Goal: Task Accomplishment & Management: Complete application form

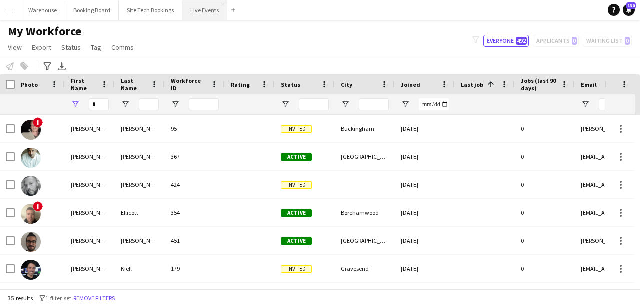
click at [207, 13] on button "Live Events Close" at bounding box center [204, 9] width 45 height 19
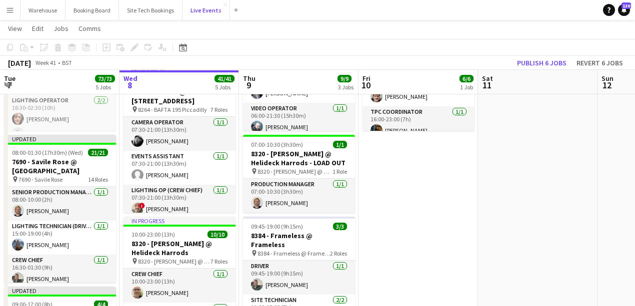
scroll to position [66, 0]
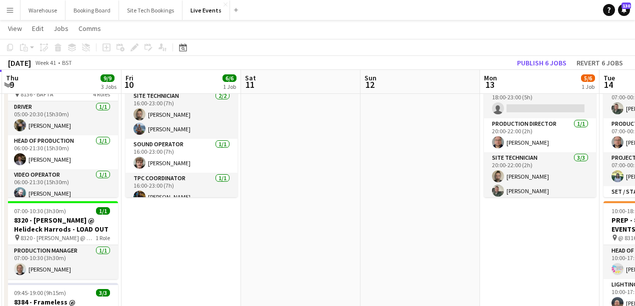
drag, startPoint x: 506, startPoint y: 214, endPoint x: 324, endPoint y: 240, distance: 183.8
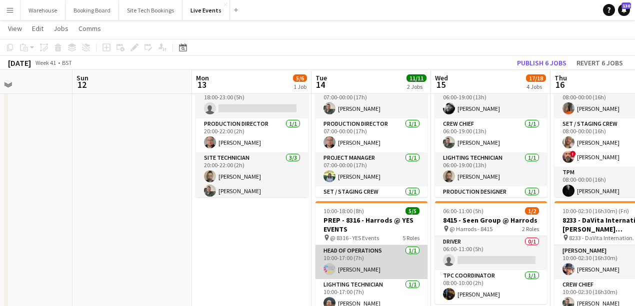
scroll to position [0, 330]
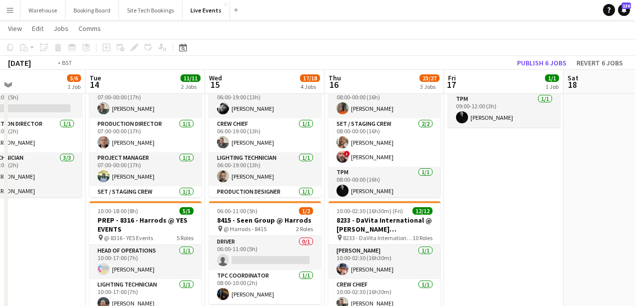
drag, startPoint x: 257, startPoint y: 262, endPoint x: 7, endPoint y: 234, distance: 251.1
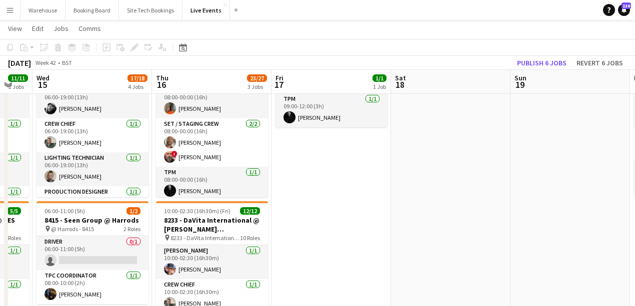
drag, startPoint x: 531, startPoint y: 261, endPoint x: 235, endPoint y: 259, distance: 296.0
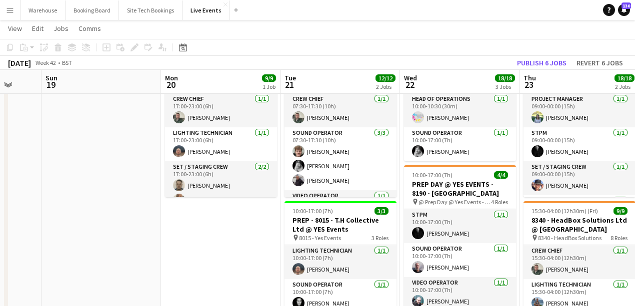
drag, startPoint x: 189, startPoint y: 262, endPoint x: 168, endPoint y: 265, distance: 21.1
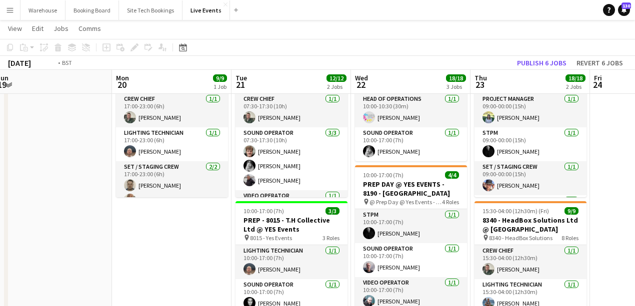
drag, startPoint x: 221, startPoint y: 262, endPoint x: 34, endPoint y: 221, distance: 191.1
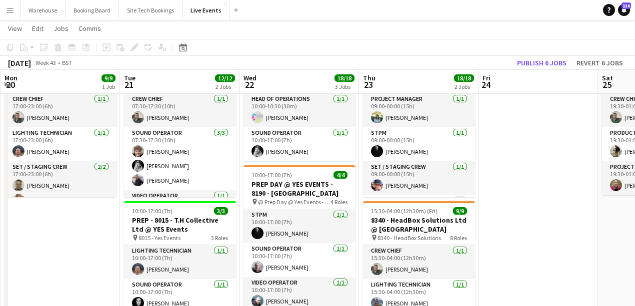
drag, startPoint x: 426, startPoint y: 266, endPoint x: 165, endPoint y: 266, distance: 261.0
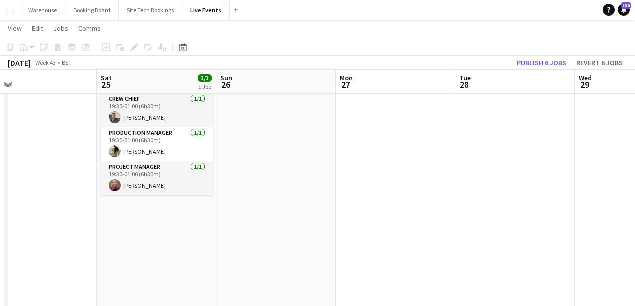
drag, startPoint x: 417, startPoint y: 258, endPoint x: 119, endPoint y: 239, distance: 299.1
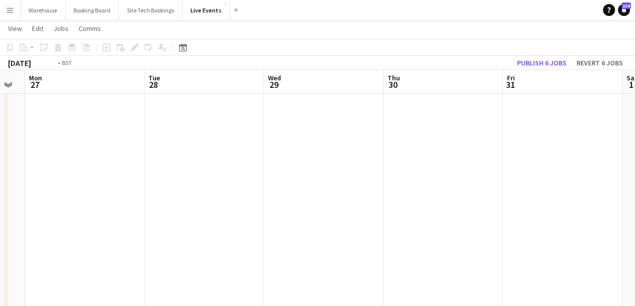
drag, startPoint x: 329, startPoint y: 236, endPoint x: 98, endPoint y: 224, distance: 231.3
drag, startPoint x: 276, startPoint y: 225, endPoint x: 106, endPoint y: 213, distance: 170.5
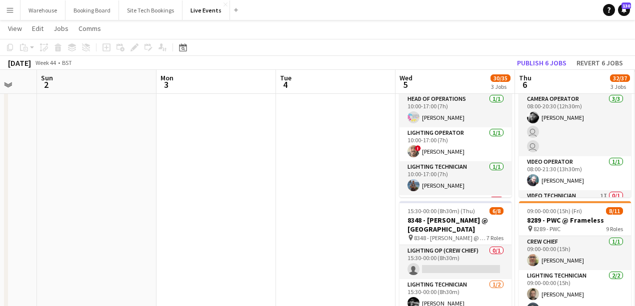
drag, startPoint x: 106, startPoint y: 213, endPoint x: 250, endPoint y: 225, distance: 144.5
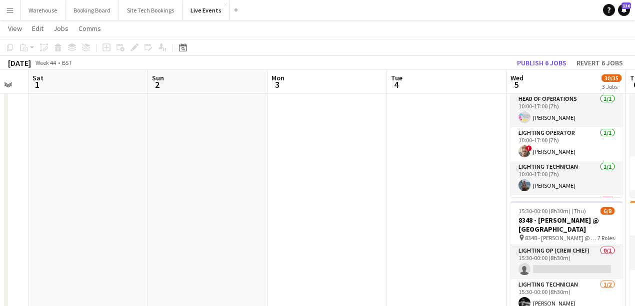
drag, startPoint x: 245, startPoint y: 228, endPoint x: 89, endPoint y: 212, distance: 156.3
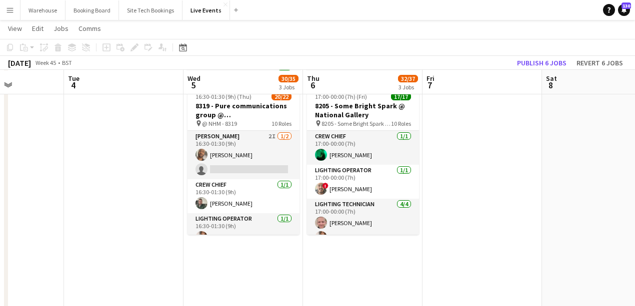
scroll to position [0, 452]
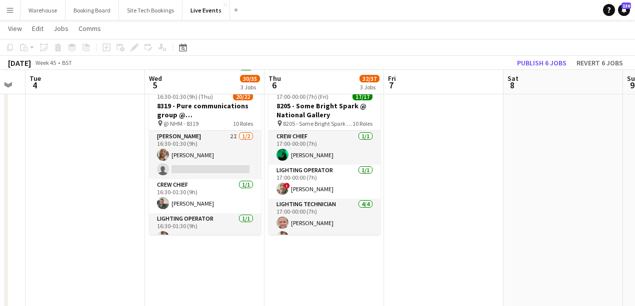
drag, startPoint x: 190, startPoint y: 210, endPoint x: 84, endPoint y: 224, distance: 106.9
click at [84, 224] on app-calendar-viewport "Fri 31 Sat 1 Sun 2 Mon 3 Tue 4 Wed 5 30/35 3 Jobs Thu 6 32/37 3 Jobs Fri 7 Sat …" at bounding box center [317, 132] width 635 height 853
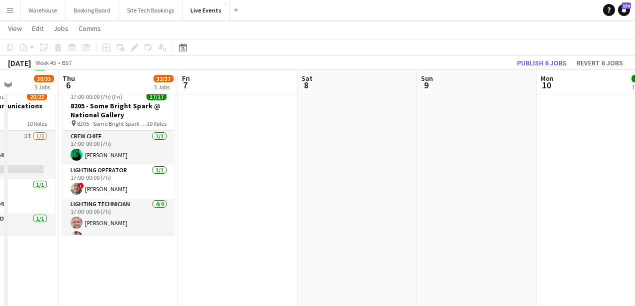
drag, startPoint x: 501, startPoint y: 216, endPoint x: 197, endPoint y: 218, distance: 304.0
click at [197, 218] on app-calendar-viewport "Sun 2 Mon 3 Tue 4 Wed 5 30/35 3 Jobs Thu 6 32/37 3 Jobs Fri 7 Sat 8 Sun 9 Mon 1…" at bounding box center [317, 132] width 635 height 853
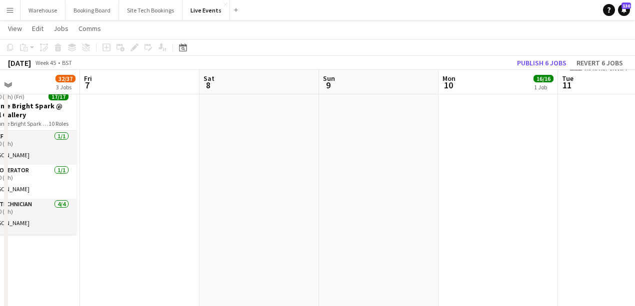
drag, startPoint x: 357, startPoint y: 233, endPoint x: 133, endPoint y: 227, distance: 224.1
click at [120, 226] on app-calendar-viewport "Tue 4 Wed 5 30/35 3 Jobs Thu 6 32/37 3 Jobs Fri 7 Sat 8 Sun 9 Mon 10 16/16 1 Jo…" at bounding box center [317, 132] width 635 height 853
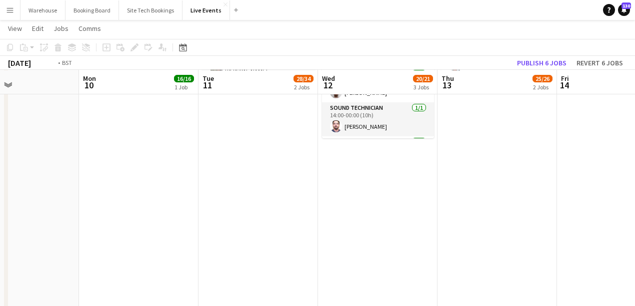
drag, startPoint x: 302, startPoint y: 235, endPoint x: 137, endPoint y: 230, distance: 165.1
click at [137, 230] on app-calendar-viewport "Thu 6 32/37 3 Jobs Fri 7 Sat 8 Sun 9 Mon 10 16/16 1 Job Tue 11 28/34 2 Jobs Wed…" at bounding box center [317, 132] width 635 height 853
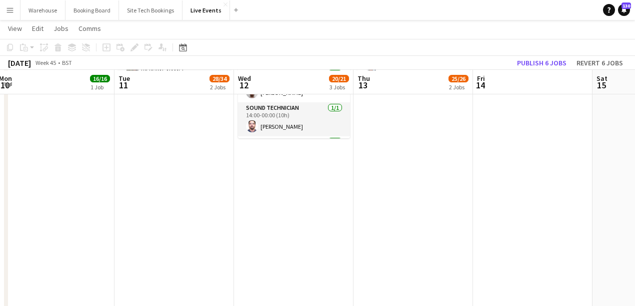
scroll to position [133, 0]
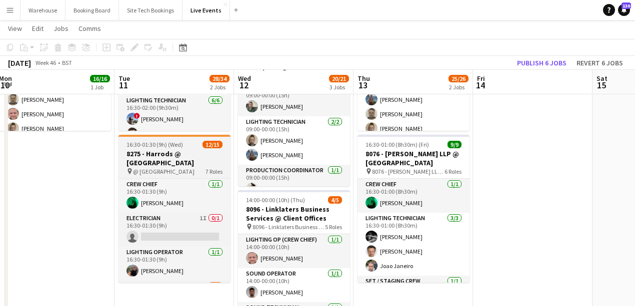
click at [159, 161] on h3 "8275 - Harrods @ [GEOGRAPHIC_DATA]" at bounding box center [174, 158] width 112 height 18
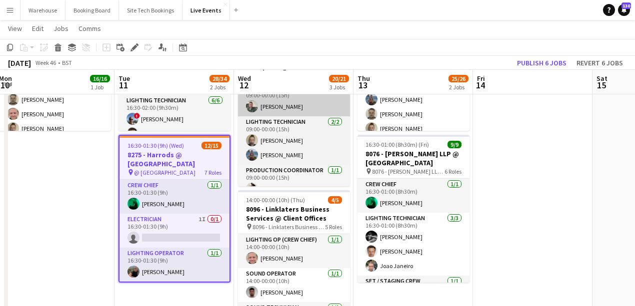
click at [131, 50] on icon at bounding box center [131, 50] width 2 height 2
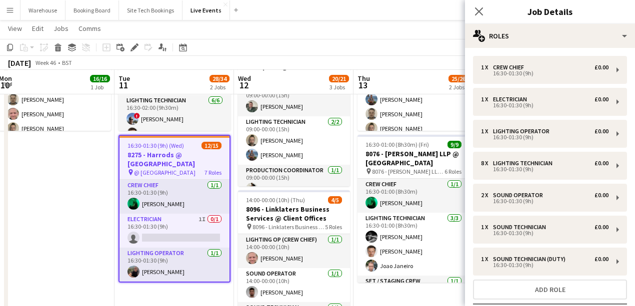
scroll to position [71, 0]
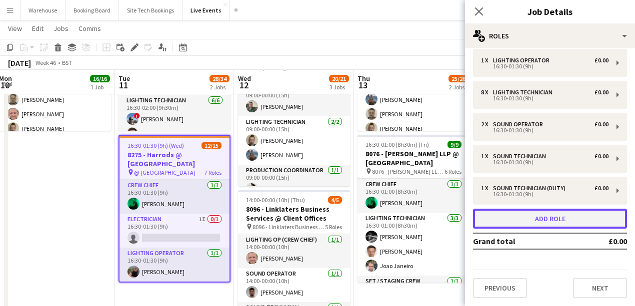
click at [535, 219] on button "Add role" at bounding box center [550, 219] width 154 height 20
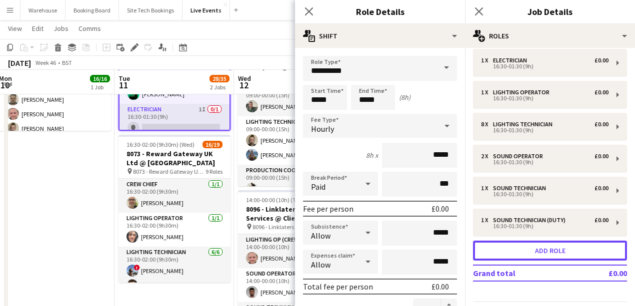
scroll to position [103, 0]
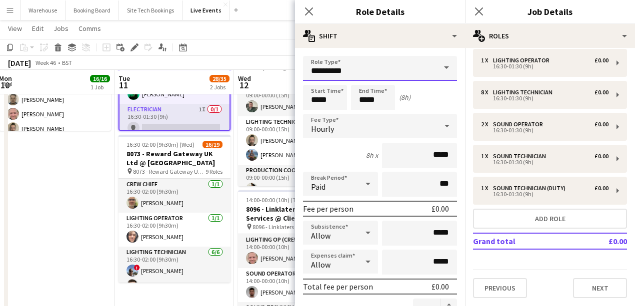
click at [357, 64] on input "**********" at bounding box center [380, 68] width 154 height 25
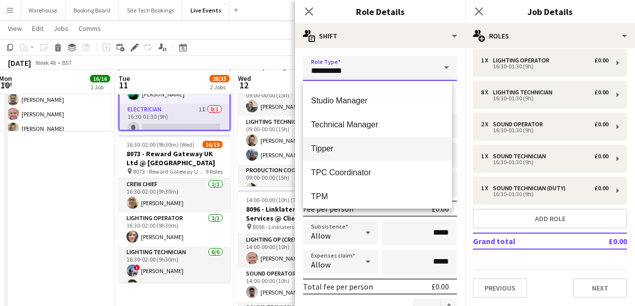
scroll to position [2400, 0]
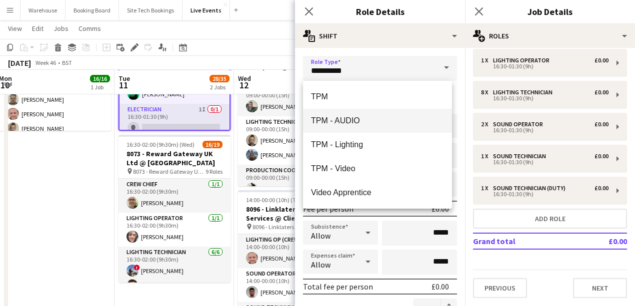
click at [338, 123] on span "TPM - AUDIO" at bounding box center [377, 120] width 133 height 9
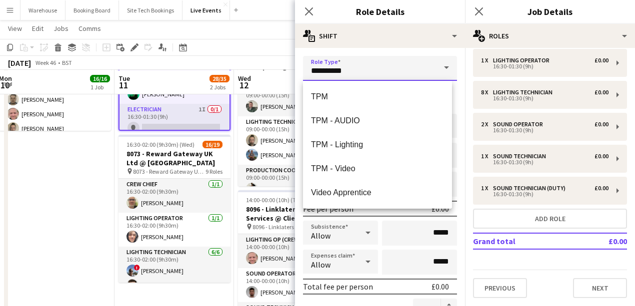
type input "**********"
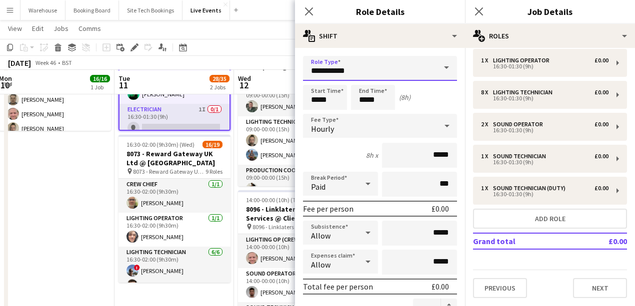
scroll to position [33, 0]
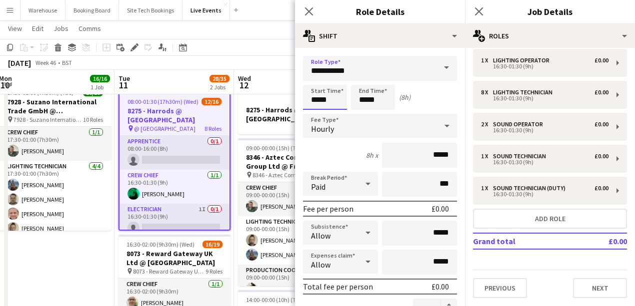
click at [316, 99] on input "*****" at bounding box center [325, 97] width 44 height 25
click at [315, 85] on input "*****" at bounding box center [325, 97] width 44 height 25
click at [315, 82] on div at bounding box center [315, 80] width 20 height 10
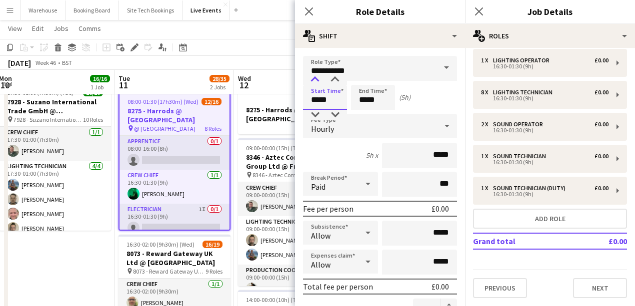
click at [315, 82] on div at bounding box center [315, 80] width 20 height 10
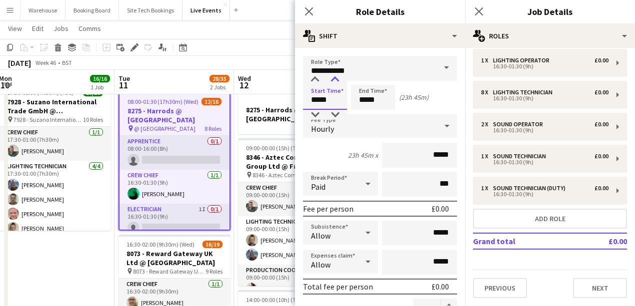
click at [333, 81] on div at bounding box center [335, 80] width 20 height 10
type input "*****"
click at [333, 81] on div at bounding box center [335, 80] width 20 height 10
click at [357, 88] on input "*****" at bounding box center [373, 97] width 44 height 25
click at [359, 81] on div at bounding box center [363, 80] width 20 height 10
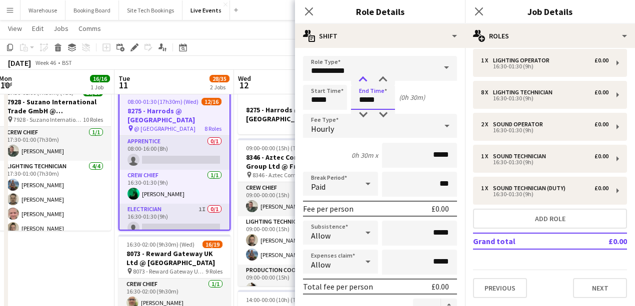
click at [359, 81] on div at bounding box center [363, 80] width 20 height 10
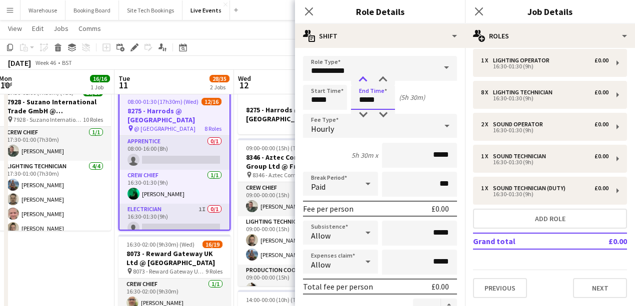
click at [359, 81] on div at bounding box center [363, 80] width 20 height 10
click at [360, 81] on div at bounding box center [363, 80] width 20 height 10
click at [385, 83] on div at bounding box center [383, 80] width 20 height 10
type input "*****"
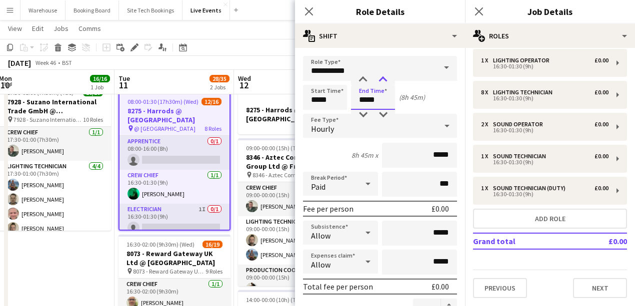
click at [385, 83] on div at bounding box center [383, 80] width 20 height 10
click at [341, 126] on div "Hourly" at bounding box center [370, 126] width 134 height 24
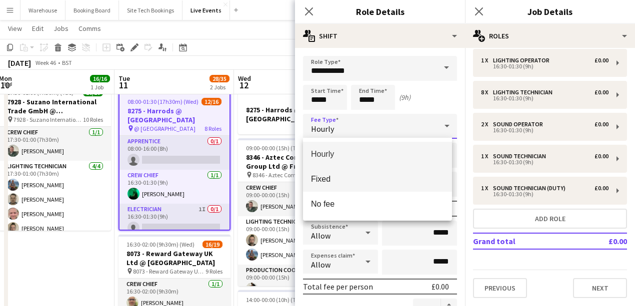
click at [324, 176] on span "Fixed" at bounding box center [377, 178] width 133 height 9
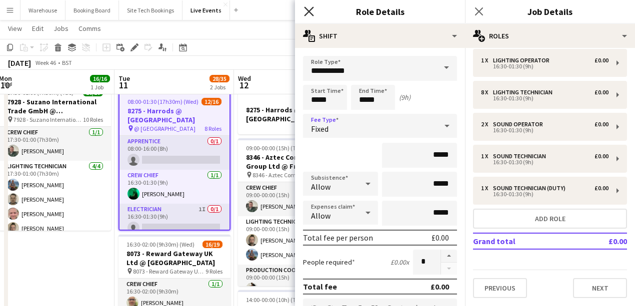
click at [311, 16] on icon "Close pop-in" at bounding box center [308, 10] width 9 height 9
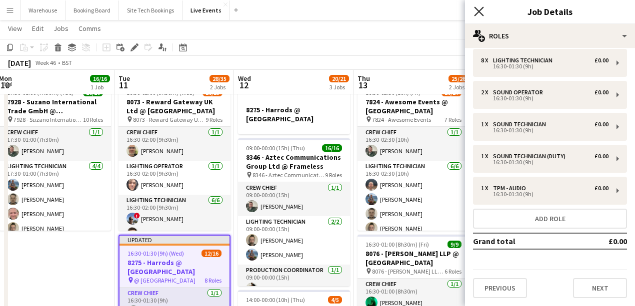
click at [479, 11] on icon at bounding box center [478, 10] width 9 height 9
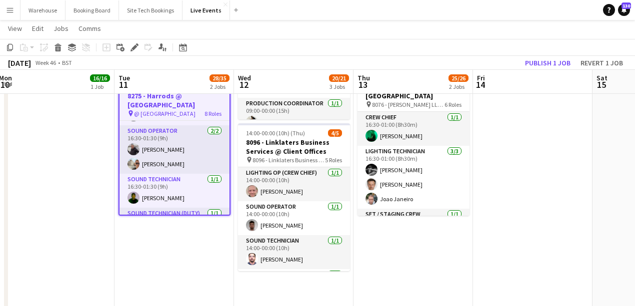
scroll to position [293, 0]
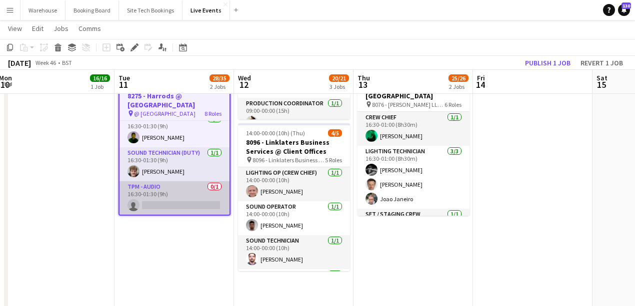
click at [165, 199] on app-card-role "TPM - AUDIO 0/1 16:30-01:30 (9h) single-neutral-actions" at bounding box center [174, 198] width 110 height 34
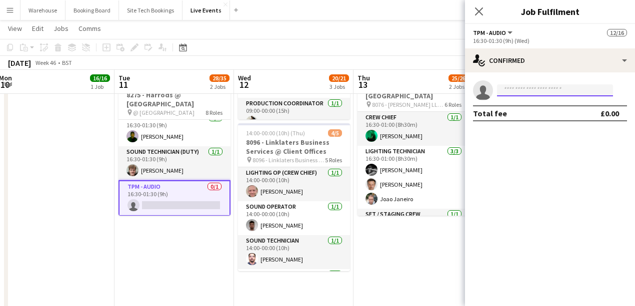
click at [550, 87] on input at bounding box center [555, 90] width 116 height 12
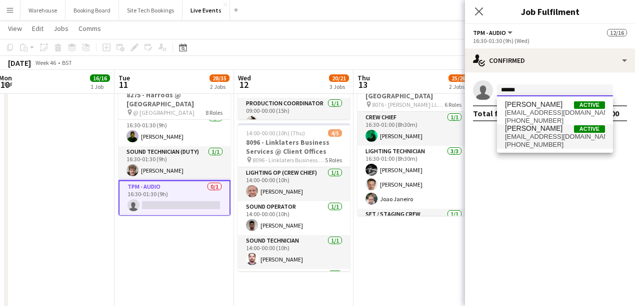
type input "******"
click at [530, 138] on span "[EMAIL_ADDRESS][DOMAIN_NAME]" at bounding box center [555, 137] width 100 height 8
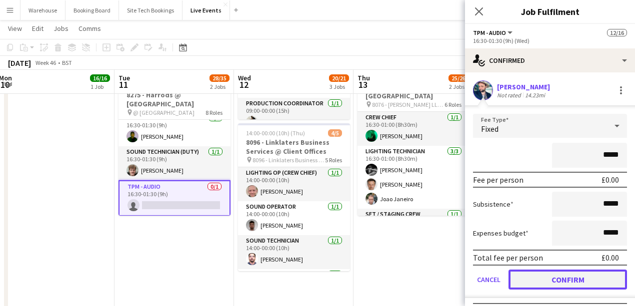
click at [557, 281] on button "Confirm" at bounding box center [567, 280] width 118 height 20
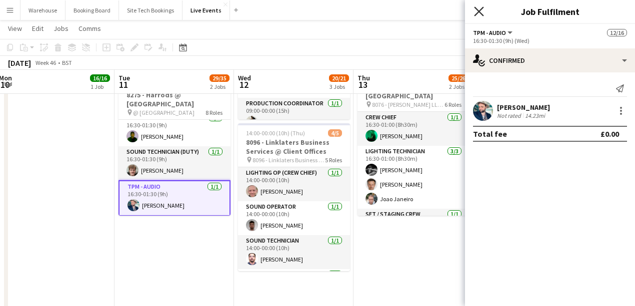
click at [475, 8] on icon at bounding box center [478, 10] width 9 height 9
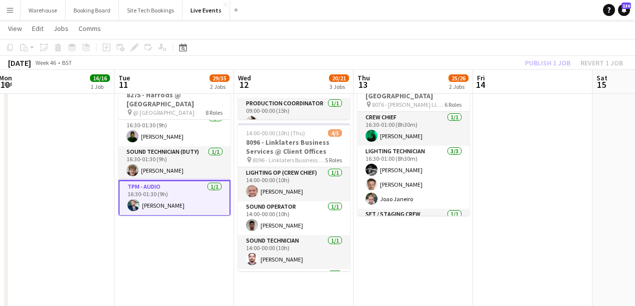
click at [149, 250] on app-date-cell "16:30-02:00 (9h30m) (Wed) 16/19 8073 - Reward Gateway UK Ltd @ [GEOGRAPHIC_DATA…" at bounding box center [173, 302] width 119 height 780
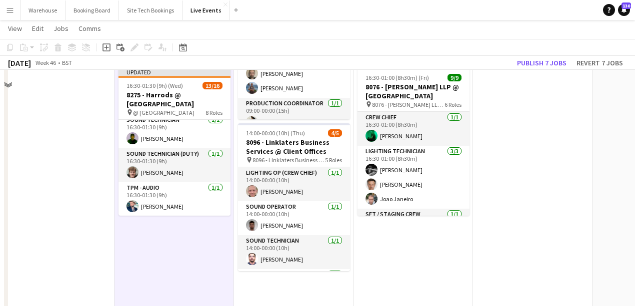
scroll to position [133, 0]
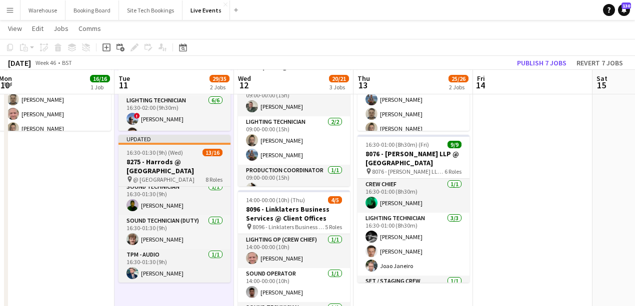
click at [137, 169] on h3 "8275 - Harrods @ [GEOGRAPHIC_DATA]" at bounding box center [174, 166] width 112 height 18
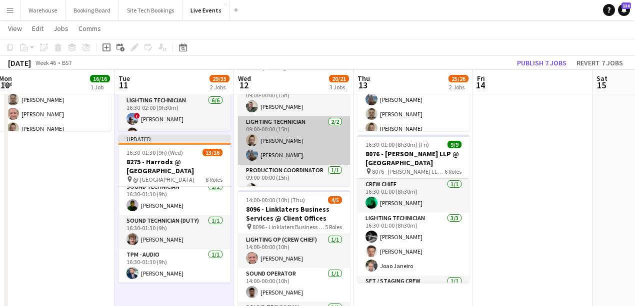
scroll to position [293, 0]
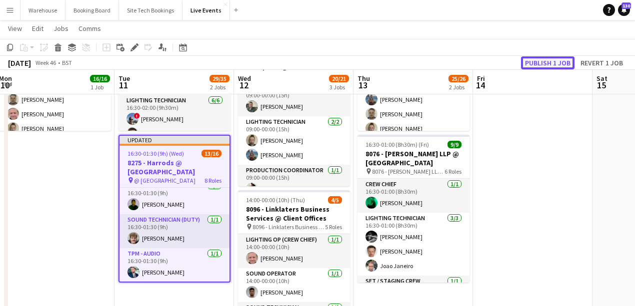
click at [536, 62] on button "Publish 1 job" at bounding box center [547, 62] width 53 height 13
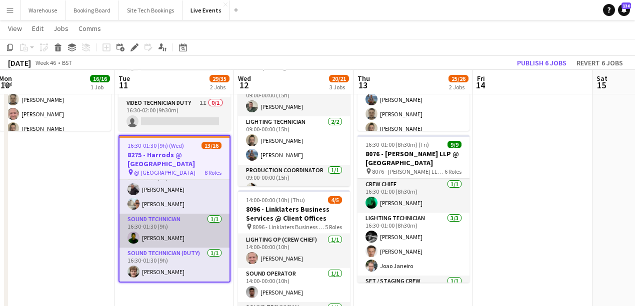
scroll to position [219, 0]
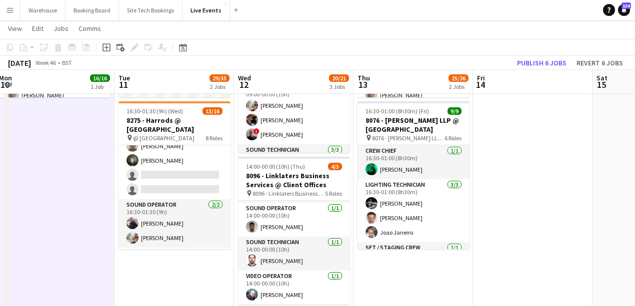
scroll to position [133, 0]
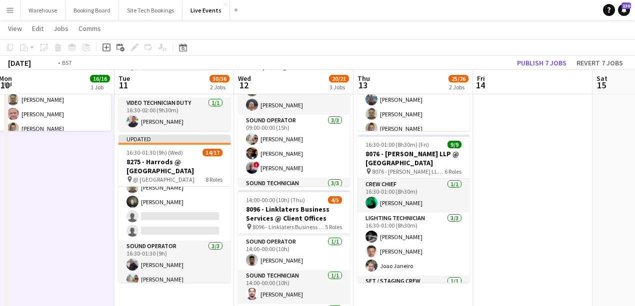
drag, startPoint x: 87, startPoint y: 261, endPoint x: 241, endPoint y: 238, distance: 155.8
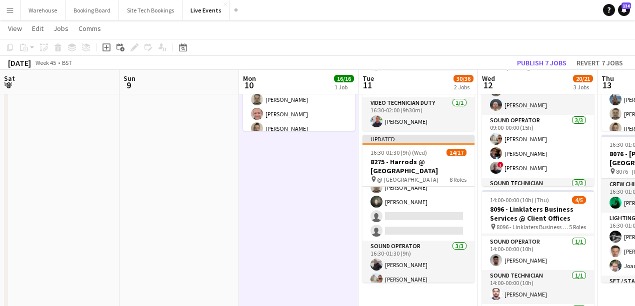
drag, startPoint x: 116, startPoint y: 228, endPoint x: 258, endPoint y: 237, distance: 142.8
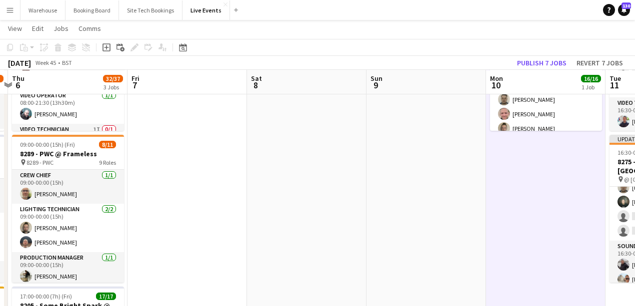
drag, startPoint x: 332, startPoint y: 214, endPoint x: 432, endPoint y: 206, distance: 99.8
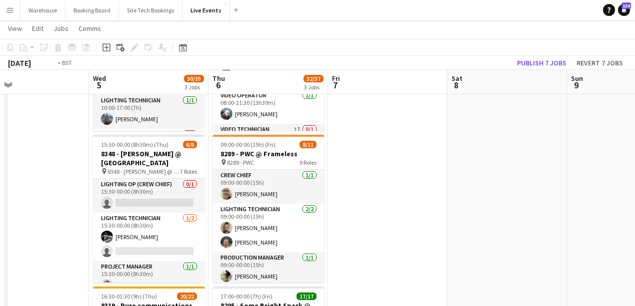
drag, startPoint x: 67, startPoint y: 238, endPoint x: 401, endPoint y: 230, distance: 334.1
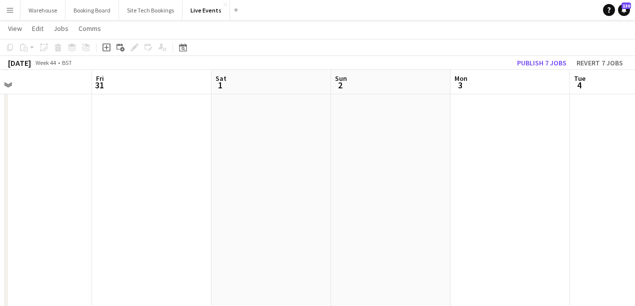
drag, startPoint x: 235, startPoint y: 239, endPoint x: 479, endPoint y: 222, distance: 244.1
drag, startPoint x: 312, startPoint y: 233, endPoint x: 358, endPoint y: 233, distance: 46.0
drag, startPoint x: 274, startPoint y: 232, endPoint x: 461, endPoint y: 215, distance: 187.7
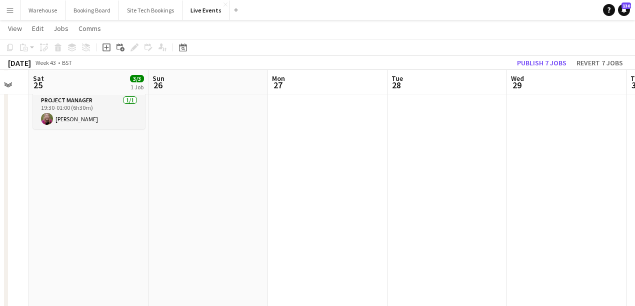
drag, startPoint x: 240, startPoint y: 232, endPoint x: 466, endPoint y: 229, distance: 226.0
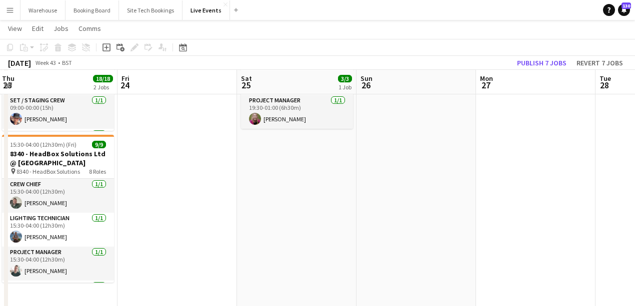
drag, startPoint x: 347, startPoint y: 243, endPoint x: 394, endPoint y: 248, distance: 46.8
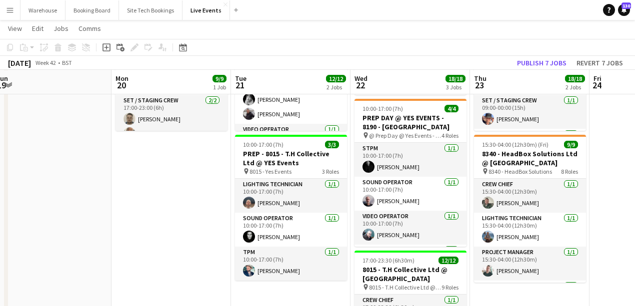
drag, startPoint x: 212, startPoint y: 233, endPoint x: 457, endPoint y: 236, distance: 245.0
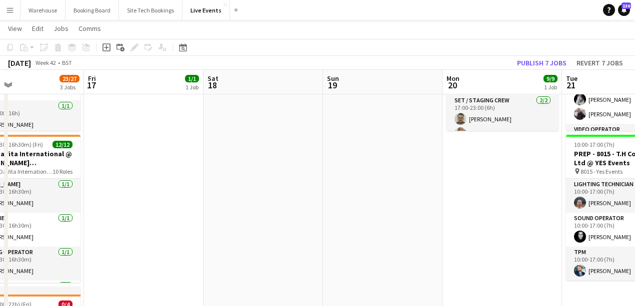
drag, startPoint x: 240, startPoint y: 259, endPoint x: 494, endPoint y: 251, distance: 254.1
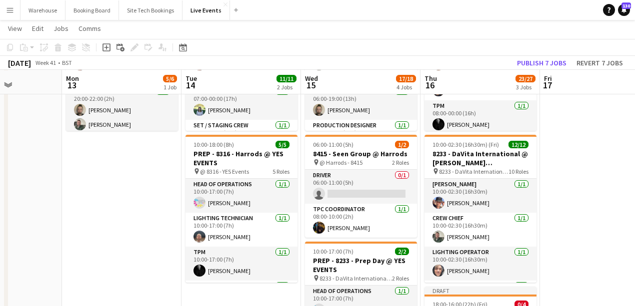
drag, startPoint x: 31, startPoint y: 257, endPoint x: 237, endPoint y: 258, distance: 206.0
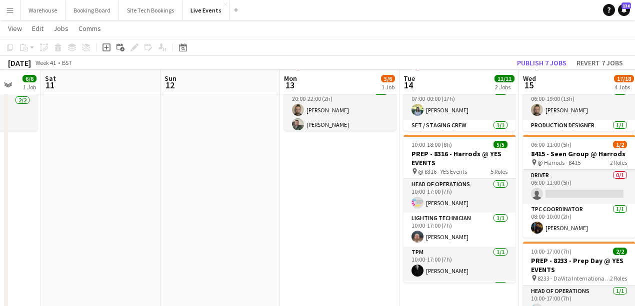
drag, startPoint x: 200, startPoint y: 254, endPoint x: 451, endPoint y: 253, distance: 250.5
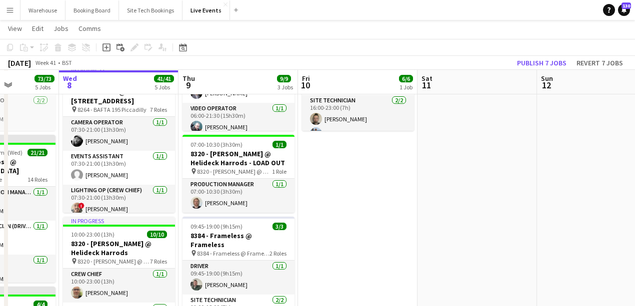
drag, startPoint x: 257, startPoint y: 256, endPoint x: 493, endPoint y: 256, distance: 236.0
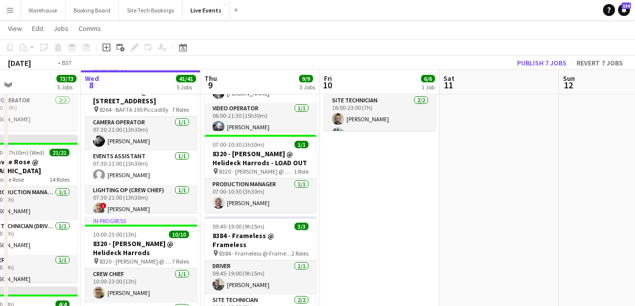
drag, startPoint x: 577, startPoint y: 217, endPoint x: 299, endPoint y: 253, distance: 279.8
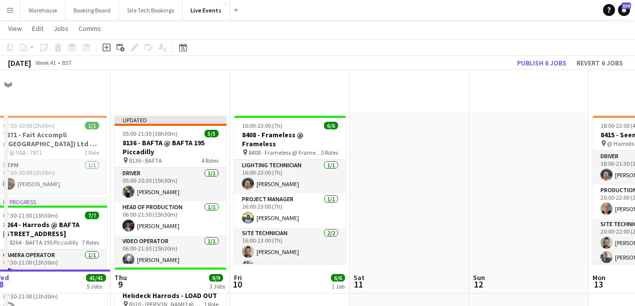
scroll to position [200, 0]
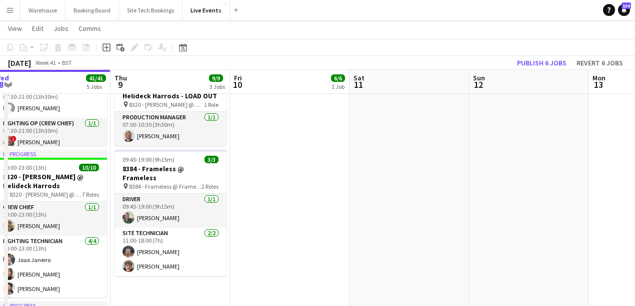
click at [269, 211] on app-calendar-viewport "Mon 6 20/20 5 Jobs Tue 7 73/73 5 Jobs Wed 8 41/41 5 Jobs Thu 9 9/9 3 Jobs Fri 1…" at bounding box center [317, 265] width 635 height 853
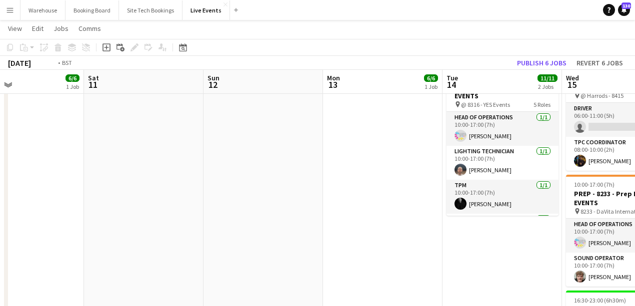
drag, startPoint x: 294, startPoint y: 240, endPoint x: 80, endPoint y: 235, distance: 214.6
click at [90, 233] on app-calendar-viewport "Wed 8 41/41 5 Jobs Thu 9 9/9 3 Jobs Fri 10 6/6 1 Job Sat 11 Sun 12 Mon 13 6/6 1…" at bounding box center [317, 265] width 635 height 853
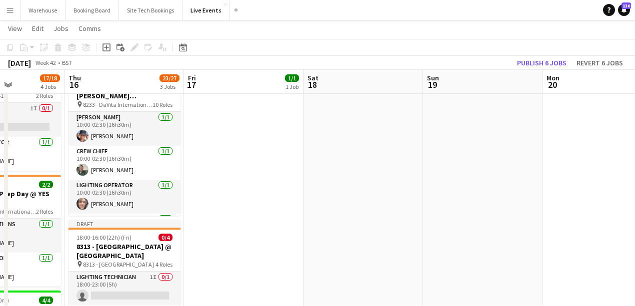
drag, startPoint x: 520, startPoint y: 223, endPoint x: 89, endPoint y: 222, distance: 431.5
click at [110, 220] on app-calendar-viewport "Sun 12 Mon 13 6/6 1 Job Tue 14 11/11 2 Jobs Wed 15 17/18 4 Jobs Thu 16 23/27 3 …" at bounding box center [317, 265] width 635 height 853
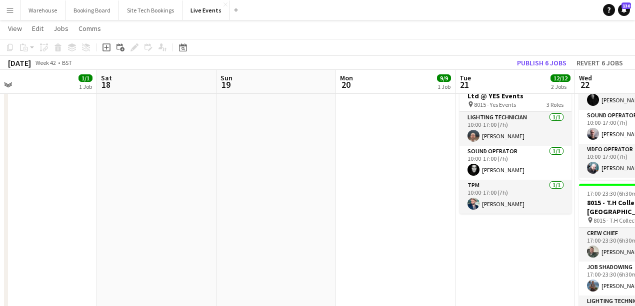
drag, startPoint x: 404, startPoint y: 239, endPoint x: 103, endPoint y: 239, distance: 301.0
click at [115, 240] on app-calendar-viewport "Tue 14 11/11 2 Jobs Wed 15 17/18 4 Jobs Thu 16 23/27 3 Jobs Fri 17 1/1 1 Job Sa…" at bounding box center [317, 265] width 635 height 853
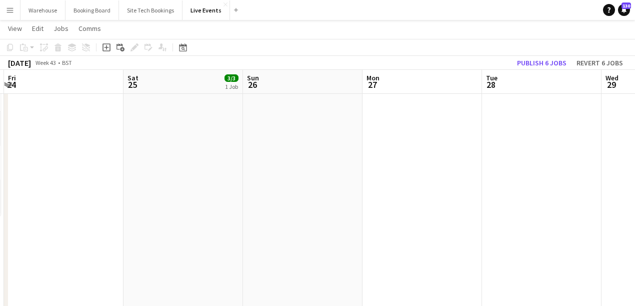
drag, startPoint x: 545, startPoint y: 263, endPoint x: 137, endPoint y: 270, distance: 408.1
click at [136, 272] on app-calendar-viewport "Mon 20 9/9 1 Job Tue 21 12/12 2 Jobs Wed 22 18/18 3 Jobs Thu 23 18/18 2 Jobs Fr…" at bounding box center [317, 265] width 635 height 853
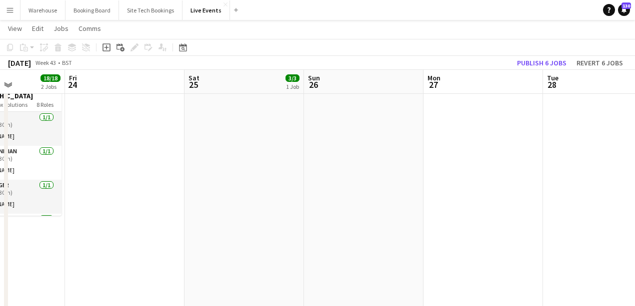
drag, startPoint x: 322, startPoint y: 274, endPoint x: 91, endPoint y: 264, distance: 230.7
click at [91, 266] on app-calendar-viewport "Mon 20 9/9 1 Job Tue 21 12/12 2 Jobs Wed 22 18/18 3 Jobs Thu 23 18/18 2 Jobs Fr…" at bounding box center [317, 265] width 635 height 853
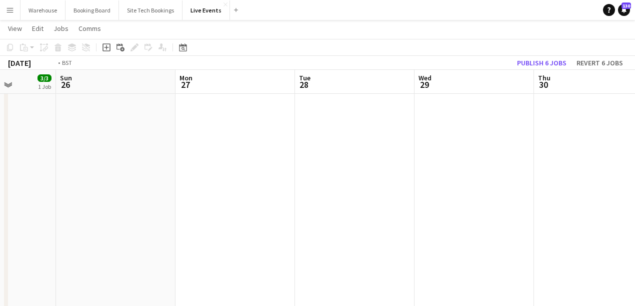
drag, startPoint x: 309, startPoint y: 256, endPoint x: 133, endPoint y: 250, distance: 175.6
click at [104, 251] on app-calendar-viewport "Wed 22 18/18 3 Jobs Thu 23 18/18 2 Jobs Fri 24 Sat 25 3/3 1 Job Sun 26 Mon 27 T…" at bounding box center [317, 265] width 635 height 853
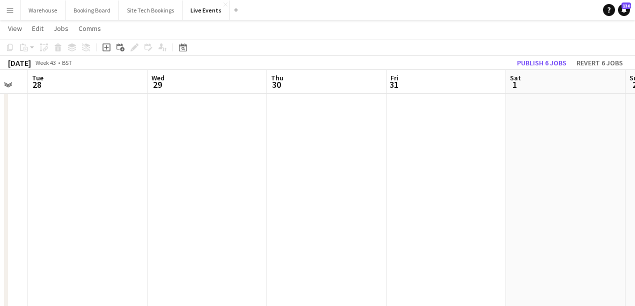
drag, startPoint x: 343, startPoint y: 257, endPoint x: 144, endPoint y: 242, distance: 199.0
click at [107, 242] on app-calendar-viewport "Fri 24 Sat 25 3/3 1 Job Sun 26 Mon 27 Tue 28 Wed 29 Thu 30 Fri 31 Sat 1 Sun 2 M…" at bounding box center [317, 265] width 635 height 853
drag, startPoint x: 199, startPoint y: 244, endPoint x: 357, endPoint y: 241, distance: 158.0
click at [138, 241] on app-calendar-viewport "Tue 28 Wed 29 Thu 30 Fri 31 Sat 1 Sun 2 Mon 3 Tue 4 Wed 5 30/35 3 Jobs Thu 6 32…" at bounding box center [317, 265] width 635 height 853
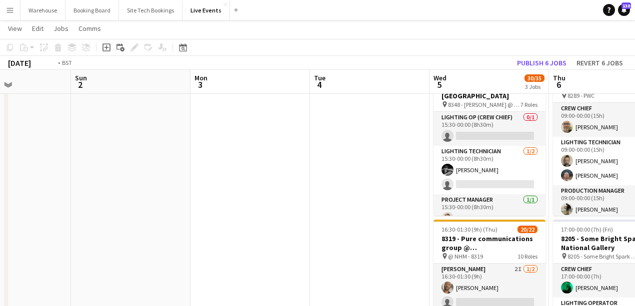
drag, startPoint x: 329, startPoint y: 246, endPoint x: 151, endPoint y: 233, distance: 179.0
click at [135, 244] on app-calendar-viewport "Thu 30 Fri 31 Sat 1 Sun 2 Mon 3 Tue 4 Wed 5 30/35 3 Jobs Thu 6 32/37 3 Jobs Fri…" at bounding box center [317, 265] width 635 height 853
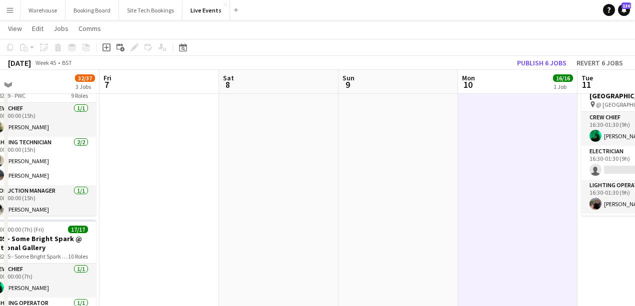
drag, startPoint x: 200, startPoint y: 240, endPoint x: 402, endPoint y: 260, distance: 203.0
click at [189, 239] on app-calendar-viewport "Mon 3 Tue 4 Wed 5 30/35 3 Jobs Thu 6 32/37 3 Jobs Fri 7 Sat 8 Sun 9 Mon 10 16/1…" at bounding box center [317, 265] width 635 height 853
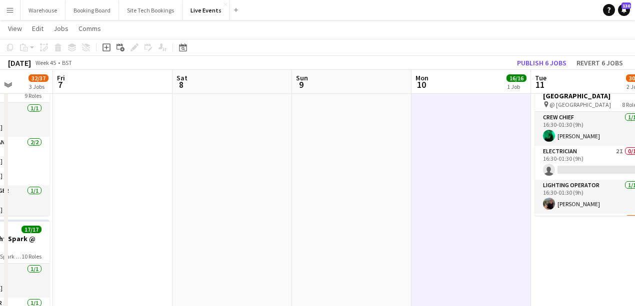
drag, startPoint x: 252, startPoint y: 260, endPoint x: 124, endPoint y: 243, distance: 129.1
click at [126, 244] on app-calendar-viewport "Mon 3 Tue 4 Wed 5 30/35 3 Jobs Thu 6 32/37 3 Jobs Fri 7 Sat 8 Sun 9 Mon 10 16/1…" at bounding box center [317, 265] width 635 height 853
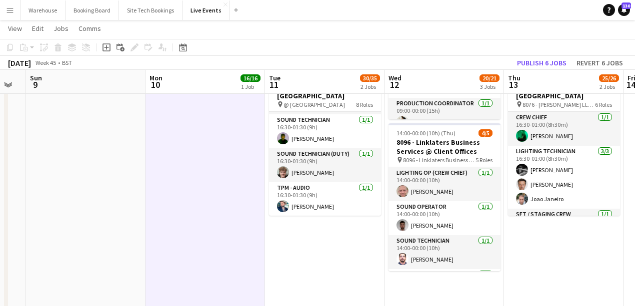
scroll to position [66, 0]
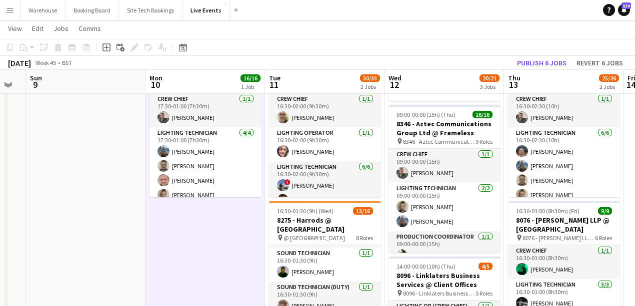
drag, startPoint x: 281, startPoint y: 214, endPoint x: 296, endPoint y: 210, distance: 15.4
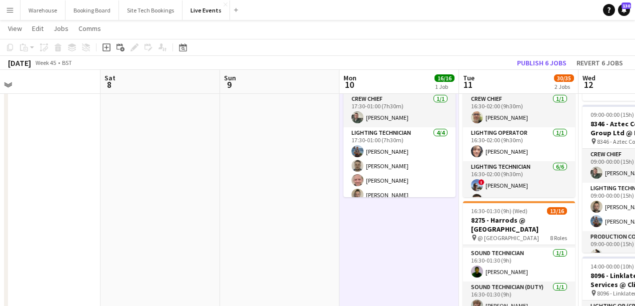
drag, startPoint x: 286, startPoint y: 217, endPoint x: 278, endPoint y: 226, distance: 12.7
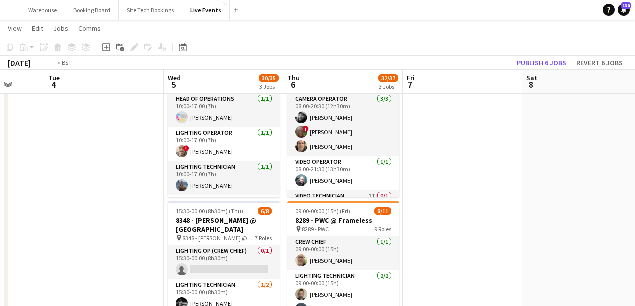
drag, startPoint x: 115, startPoint y: 235, endPoint x: 407, endPoint y: 221, distance: 291.8
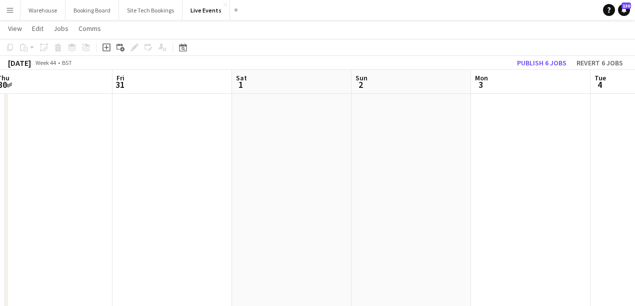
drag, startPoint x: 184, startPoint y: 233, endPoint x: 513, endPoint y: 227, distance: 329.5
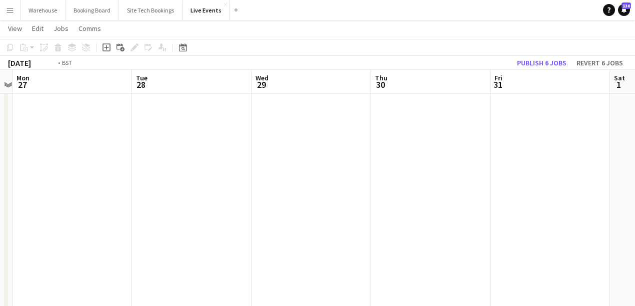
drag, startPoint x: 255, startPoint y: 238, endPoint x: 424, endPoint y: 231, distance: 169.1
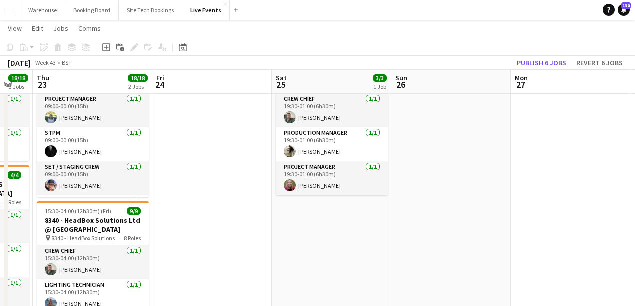
drag, startPoint x: 380, startPoint y: 229, endPoint x: 407, endPoint y: 232, distance: 26.6
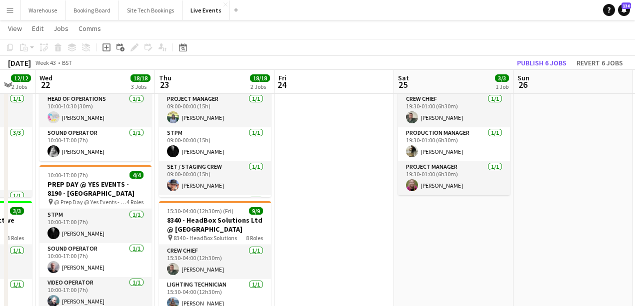
drag, startPoint x: 218, startPoint y: 257, endPoint x: 483, endPoint y: 257, distance: 265.0
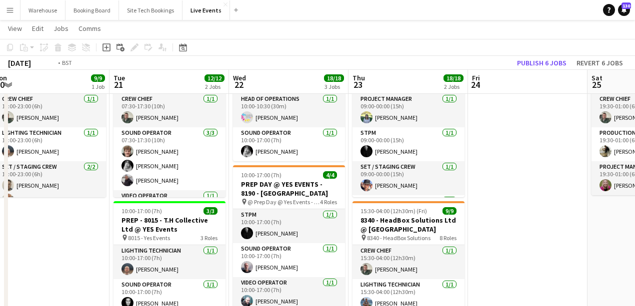
drag, startPoint x: 103, startPoint y: 256, endPoint x: 350, endPoint y: 269, distance: 246.9
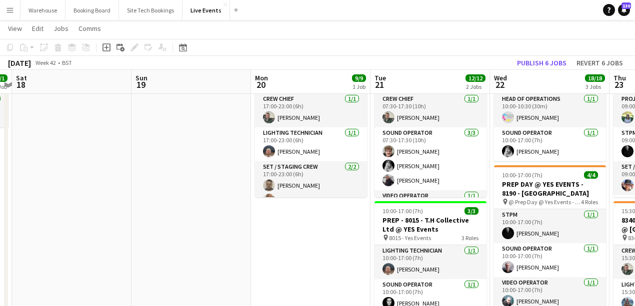
scroll to position [0, 0]
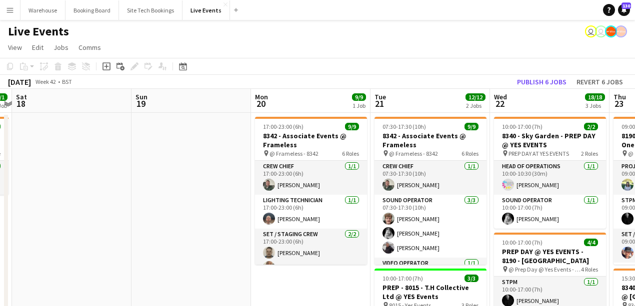
drag, startPoint x: 177, startPoint y: 232, endPoint x: 372, endPoint y: 221, distance: 195.3
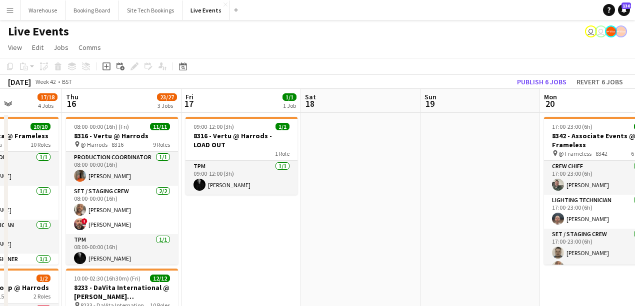
scroll to position [0, 269]
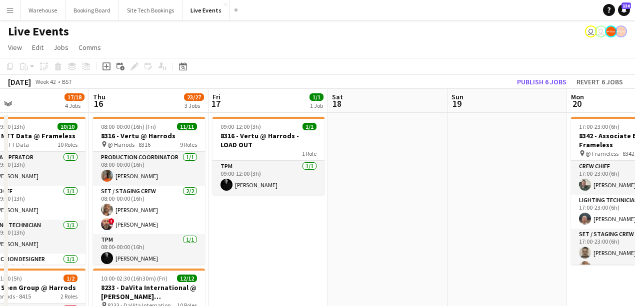
drag, startPoint x: 208, startPoint y: 239, endPoint x: 235, endPoint y: 238, distance: 27.0
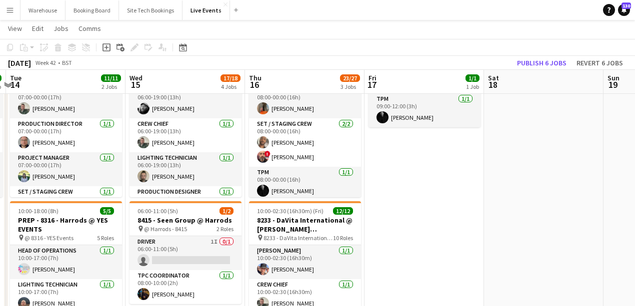
scroll to position [0, 288]
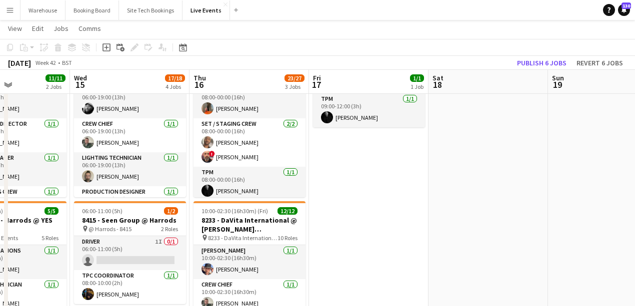
drag, startPoint x: 410, startPoint y: 245, endPoint x: 450, endPoint y: 240, distance: 39.8
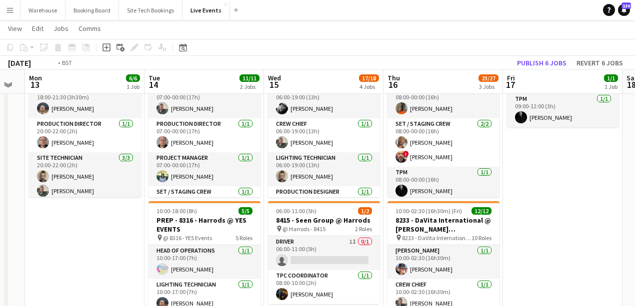
drag, startPoint x: 119, startPoint y: 236, endPoint x: 245, endPoint y: 240, distance: 126.1
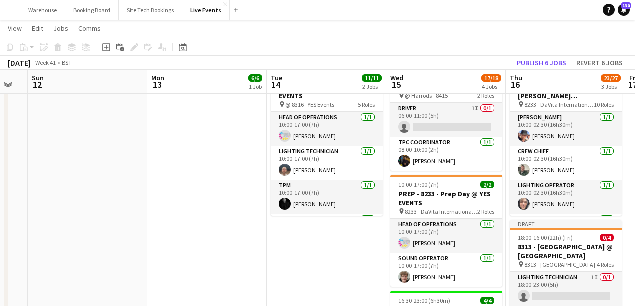
scroll to position [0, 338]
drag, startPoint x: 295, startPoint y: 289, endPoint x: 168, endPoint y: 292, distance: 127.5
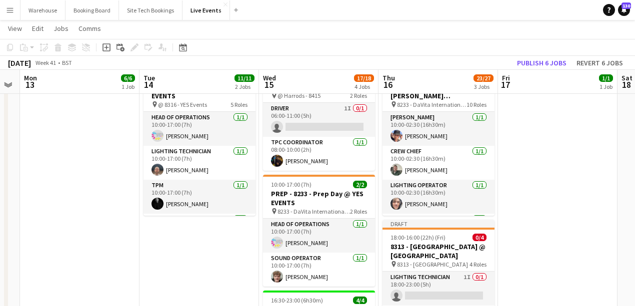
click at [168, 292] on app-calendar-viewport "Fri 10 6/6 1 Job Sat 11 Sun 12 Mon 13 6/6 1 Job Tue 14 11/11 2 Jobs Wed 15 17/1…" at bounding box center [317, 265] width 635 height 853
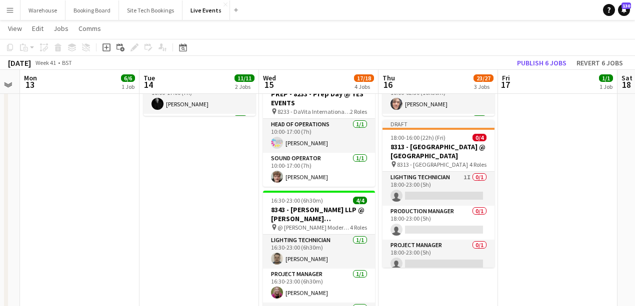
scroll to position [233, 0]
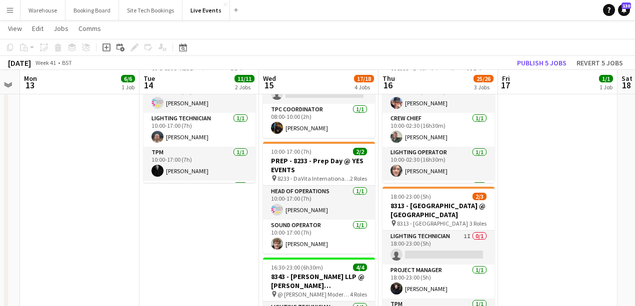
click at [164, 244] on app-date-cell "07:00-00:00 (17h) (Wed) 6/6 8415 - Seen Group @ Harrods pin @ Harrods - 8415 6 …" at bounding box center [198, 269] width 119 height 780
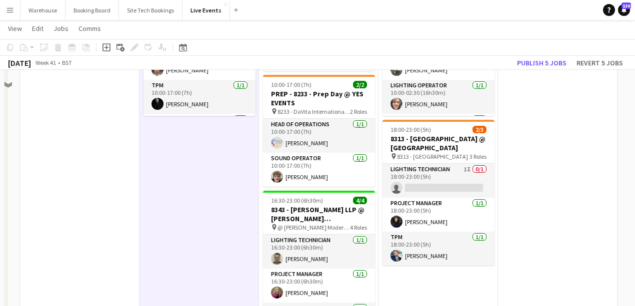
scroll to position [100, 0]
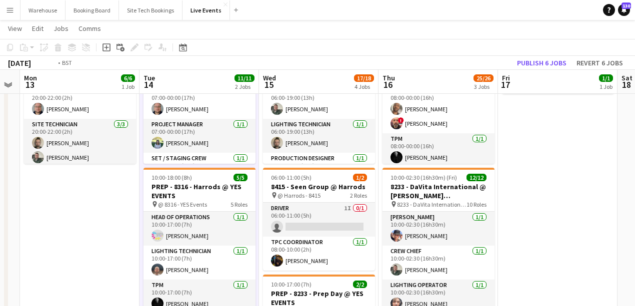
drag, startPoint x: 587, startPoint y: 233, endPoint x: 300, endPoint y: 213, distance: 287.7
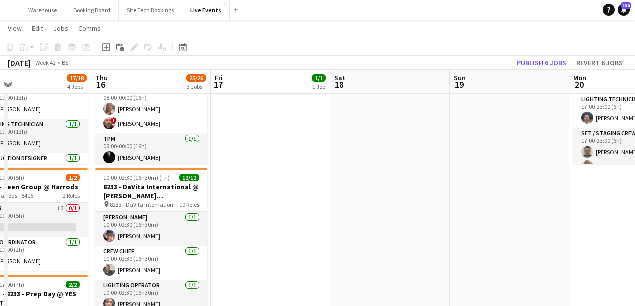
drag, startPoint x: 425, startPoint y: 229, endPoint x: 243, endPoint y: 216, distance: 182.5
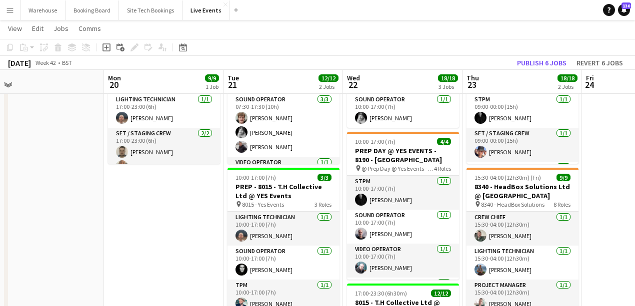
drag, startPoint x: 297, startPoint y: 239, endPoint x: 212, endPoint y: 231, distance: 85.4
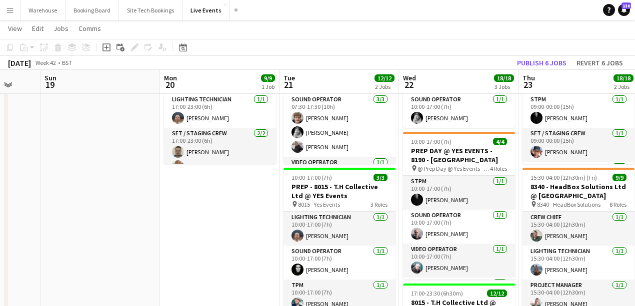
scroll to position [300, 0]
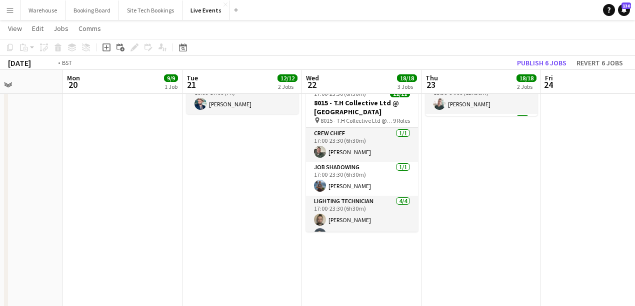
drag, startPoint x: 534, startPoint y: 242, endPoint x: 195, endPoint y: 225, distance: 339.4
click at [198, 225] on app-calendar-viewport "Thu 16 25/26 3 Jobs Fri 17 1/1 1 Job Sat 18 Sun 19 Mon 20 9/9 1 Job Tue 21 12/1…" at bounding box center [317, 165] width 635 height 853
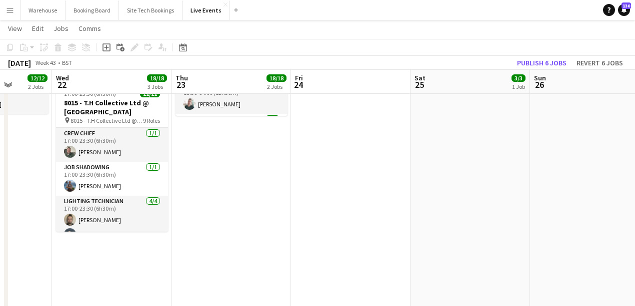
drag, startPoint x: 233, startPoint y: 224, endPoint x: 167, endPoint y: 219, distance: 65.7
click at [183, 221] on app-calendar-viewport "Sat 18 Sun 19 Mon 20 9/9 1 Job Tue 21 12/12 2 Jobs Wed 22 18/18 3 Jobs Thu 23 1…" at bounding box center [317, 165] width 635 height 853
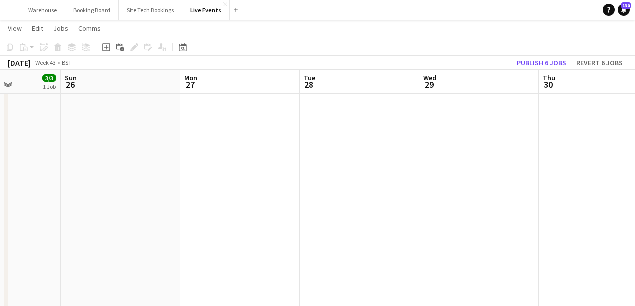
drag, startPoint x: 322, startPoint y: 234, endPoint x: 166, endPoint y: 221, distance: 156.5
click at [166, 221] on app-calendar-viewport "Wed 22 18/18 3 Jobs Thu 23 18/18 2 Jobs Fri 24 Sat 25 3/3 1 Job Sun 26 Mon 27 T…" at bounding box center [317, 165] width 635 height 853
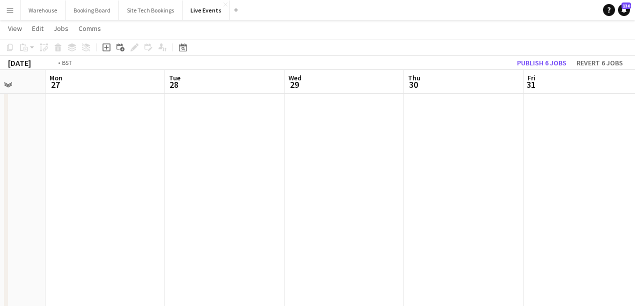
drag, startPoint x: 246, startPoint y: 218, endPoint x: 236, endPoint y: 209, distance: 12.7
click at [198, 210] on app-calendar-viewport "Fri 24 Sat 25 3/3 1 Job Sun 26 Mon 27 Tue 28 Wed 29 Thu 30 Fri 31 Sat 1 Sun 2 M…" at bounding box center [317, 165] width 635 height 853
drag, startPoint x: 367, startPoint y: 225, endPoint x: 157, endPoint y: 207, distance: 210.8
click at [157, 207] on app-calendar-viewport "Sun 26 Mon 27 Tue 28 Wed 29 Thu 30 Fri 31 Sat 1 Sun 2 Mon 3 Tue 4 Wed 5 30/35 3…" at bounding box center [317, 165] width 635 height 853
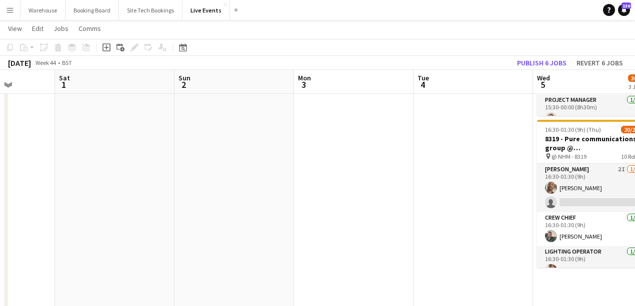
drag, startPoint x: 237, startPoint y: 232, endPoint x: 174, endPoint y: 227, distance: 63.7
click at [172, 228] on app-calendar-viewport "Tue 28 Wed 29 Thu 30 Fri 31 Sat 1 Sun 2 Mon 3 Tue 4 Wed 5 30/35 3 Jobs Thu 6 32…" at bounding box center [317, 165] width 635 height 853
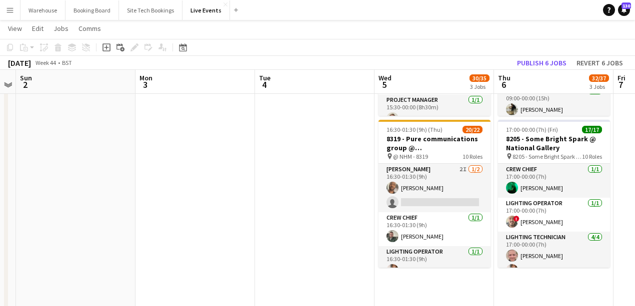
drag, startPoint x: 314, startPoint y: 235, endPoint x: 174, endPoint y: 227, distance: 140.2
click at [174, 227] on app-calendar-viewport "Thu 30 Fri 31 Sat 1 Sun 2 Mon 3 Tue 4 Wed 5 30/35 3 Jobs Thu 6 32/37 3 Jobs Fri…" at bounding box center [317, 165] width 635 height 853
drag, startPoint x: 324, startPoint y: 229, endPoint x: 140, endPoint y: 219, distance: 184.8
click at [140, 219] on app-calendar-viewport "Thu 30 Fri 31 Sat 1 Sun 2 Mon 3 Tue 4 Wed 5 30/35 3 Jobs Thu 6 32/37 3 Jobs Fri…" at bounding box center [317, 165] width 635 height 853
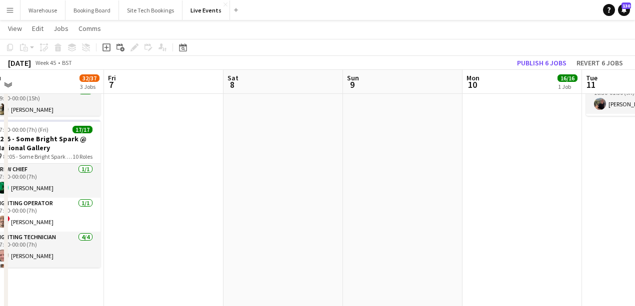
drag, startPoint x: 410, startPoint y: 225, endPoint x: 217, endPoint y: 212, distance: 193.4
click at [217, 212] on app-calendar-viewport "Mon 3 Tue 4 Wed 5 30/35 3 Jobs Thu 6 32/37 3 Jobs Fri 7 Sat 8 Sun 9 Mon 10 16/1…" at bounding box center [317, 165] width 635 height 853
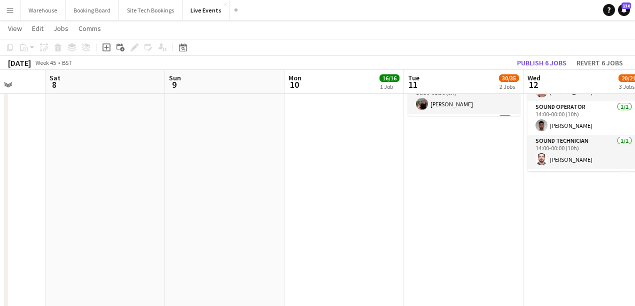
scroll to position [0, 370]
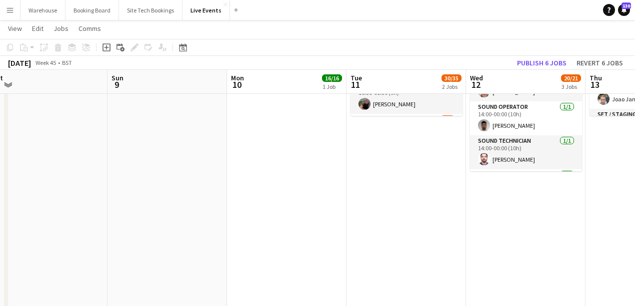
drag, startPoint x: 277, startPoint y: 239, endPoint x: 219, endPoint y: 239, distance: 57.5
click at [219, 239] on app-calendar-viewport "Wed 5 30/35 3 Jobs Thu 6 32/37 3 Jobs Fri 7 Sat 8 Sun 9 Mon 10 16/16 1 Job Tue …" at bounding box center [317, 165] width 635 height 853
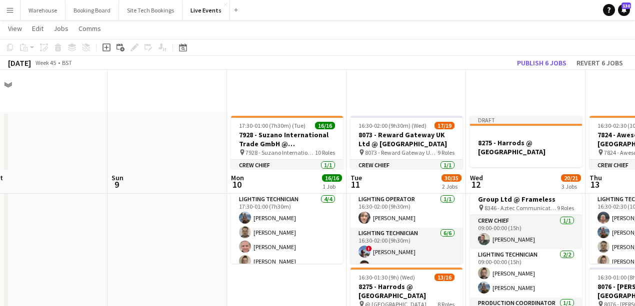
scroll to position [133, 0]
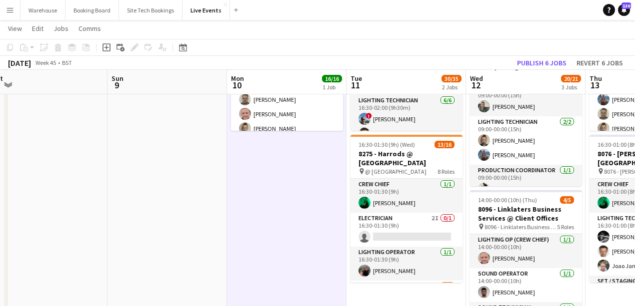
drag, startPoint x: 273, startPoint y: 192, endPoint x: 191, endPoint y: 166, distance: 86.5
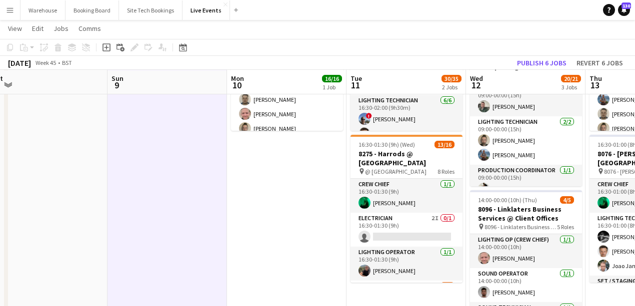
scroll to position [0, 370]
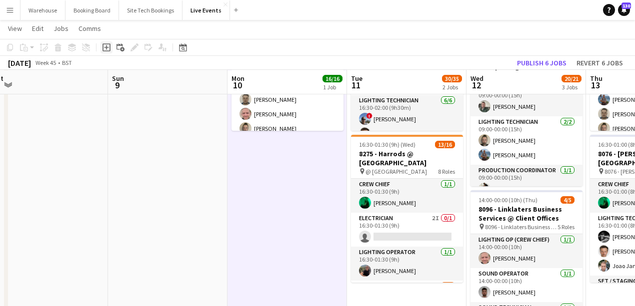
click at [105, 48] on icon "Add job" at bounding box center [106, 47] width 8 height 8
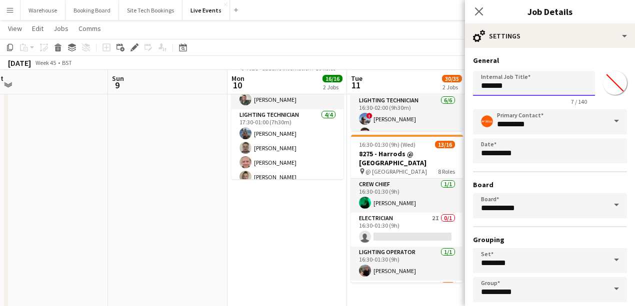
drag, startPoint x: 456, startPoint y: 85, endPoint x: 433, endPoint y: 84, distance: 22.5
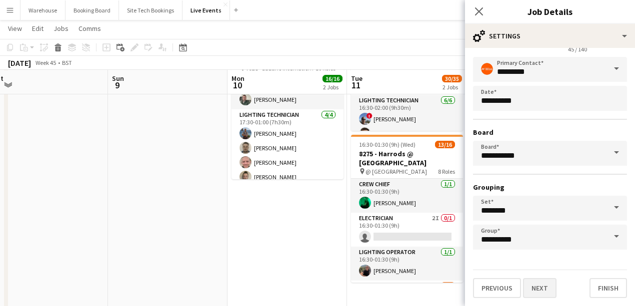
type input "**********"
click at [543, 289] on button "Next" at bounding box center [539, 288] width 33 height 20
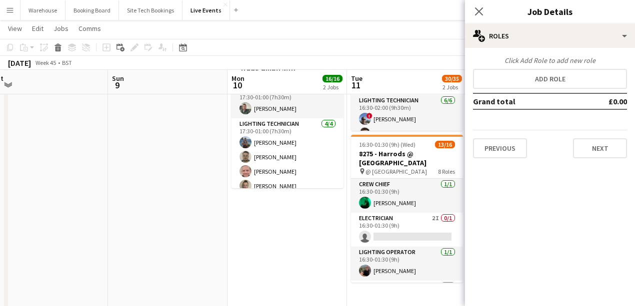
scroll to position [0, 0]
click at [591, 155] on button "Next" at bounding box center [600, 148] width 54 height 20
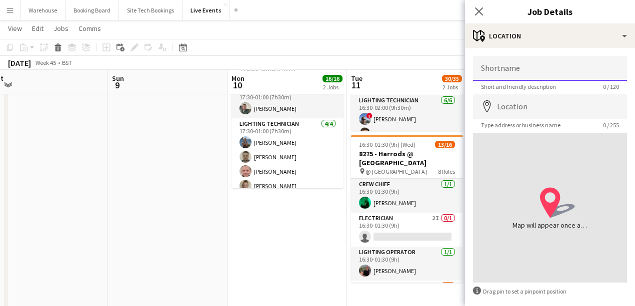
click at [528, 70] on input "Shortname" at bounding box center [550, 68] width 154 height 25
click at [498, 69] on input "**********" at bounding box center [550, 68] width 154 height 25
type input "**********"
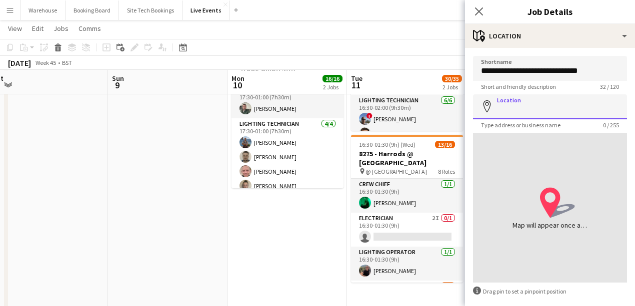
click at [549, 110] on input "Location" at bounding box center [550, 106] width 154 height 25
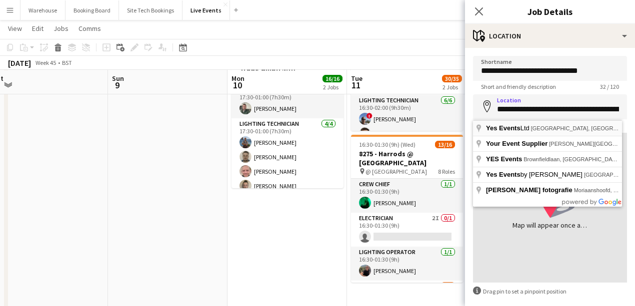
type input "**********"
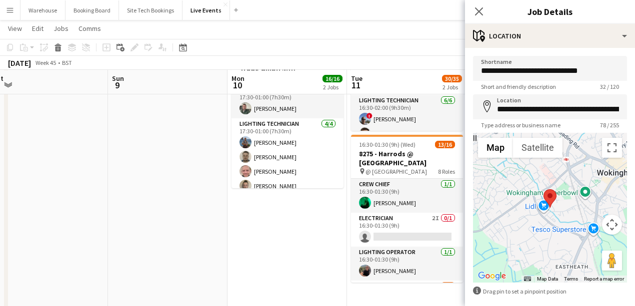
scroll to position [47, 0]
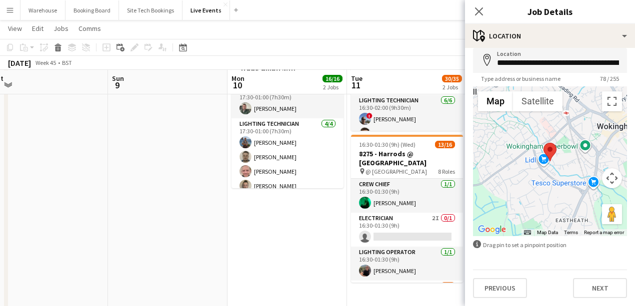
click at [584, 277] on div "Previous Next" at bounding box center [550, 284] width 154 height 28
click at [601, 282] on button "Next" at bounding box center [600, 288] width 54 height 20
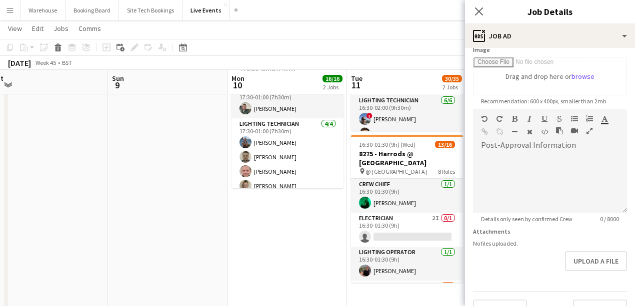
scroll to position [188, 0]
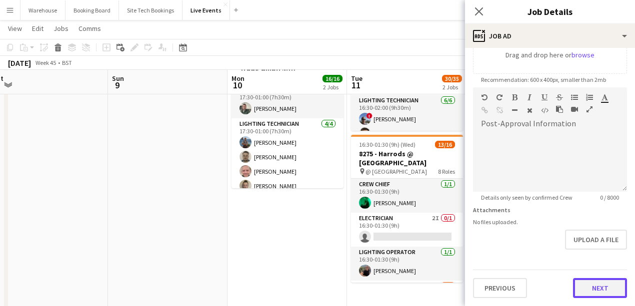
click at [592, 282] on button "Next" at bounding box center [600, 288] width 54 height 20
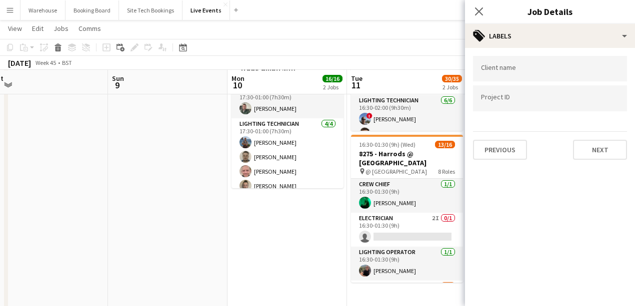
scroll to position [0, 0]
click at [593, 151] on button "Next" at bounding box center [600, 150] width 54 height 20
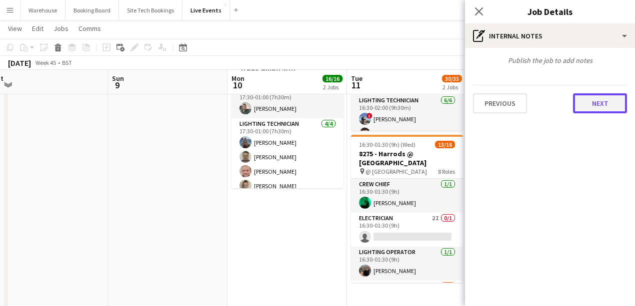
click at [587, 100] on button "Next" at bounding box center [600, 103] width 54 height 20
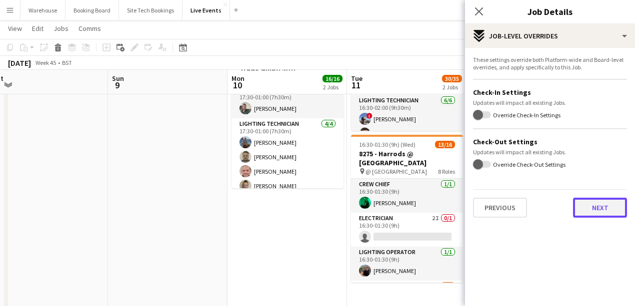
click at [606, 207] on button "Next" at bounding box center [600, 208] width 54 height 20
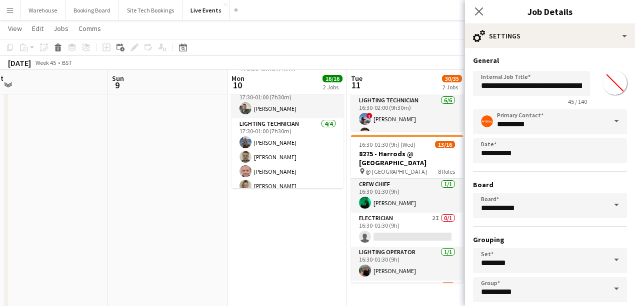
scroll to position [52, 0]
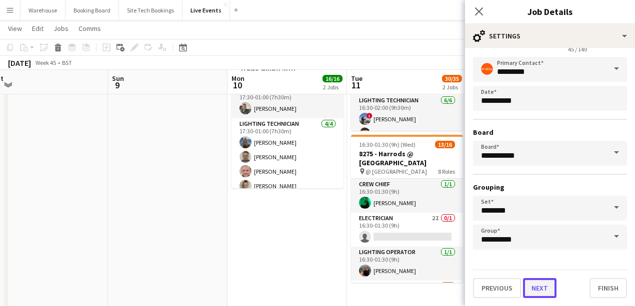
click at [542, 282] on button "Next" at bounding box center [539, 288] width 33 height 20
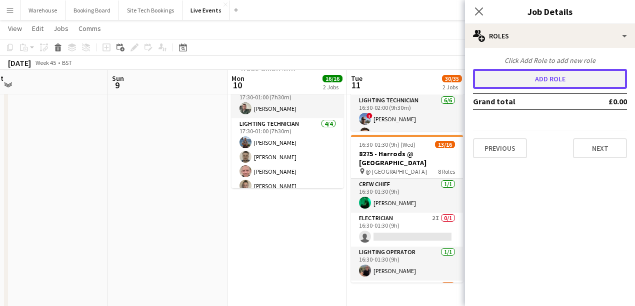
click at [515, 73] on button "Add role" at bounding box center [550, 79] width 154 height 20
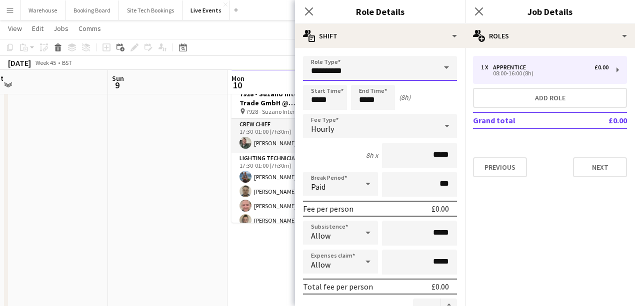
click at [357, 71] on input "**********" at bounding box center [380, 68] width 154 height 25
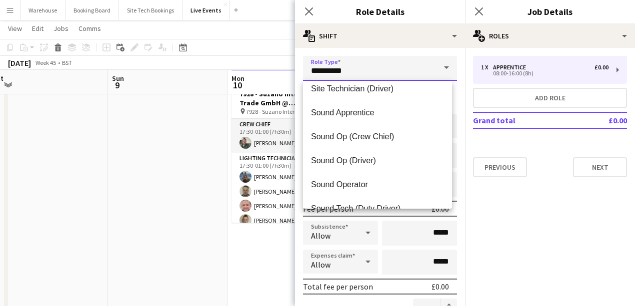
scroll to position [2066, 0]
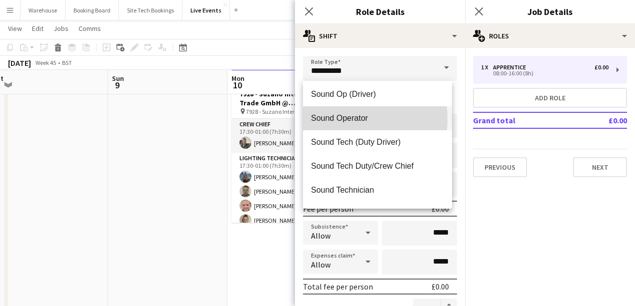
click at [338, 119] on span "Sound Operator" at bounding box center [377, 117] width 133 height 9
type input "**********"
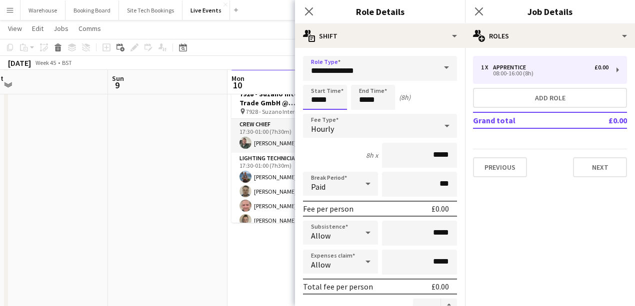
click at [327, 103] on input "*****" at bounding box center [325, 97] width 44 height 25
click at [314, 77] on div at bounding box center [315, 80] width 20 height 10
type input "*****"
click at [314, 77] on div at bounding box center [315, 80] width 20 height 10
click at [380, 96] on input "*****" at bounding box center [373, 97] width 44 height 25
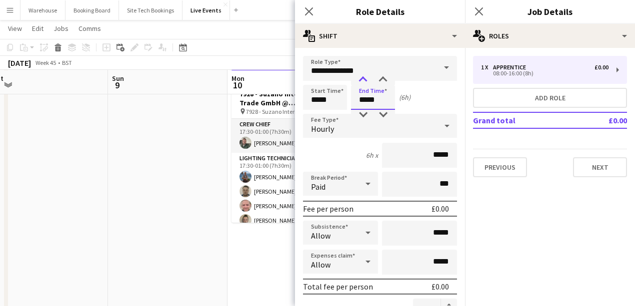
type input "*****"
click at [366, 78] on div at bounding box center [363, 80] width 20 height 10
click at [327, 145] on div "7h x *****" at bounding box center [380, 155] width 154 height 25
click at [331, 128] on span "Hourly" at bounding box center [322, 129] width 23 height 10
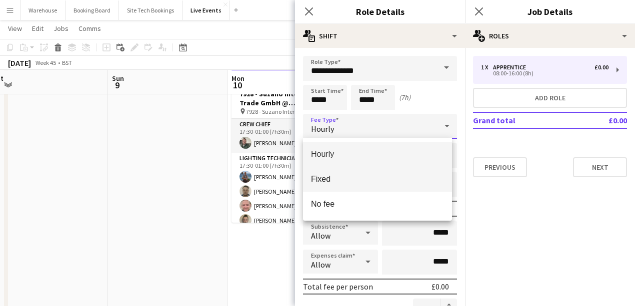
click at [336, 180] on span "Fixed" at bounding box center [377, 178] width 133 height 9
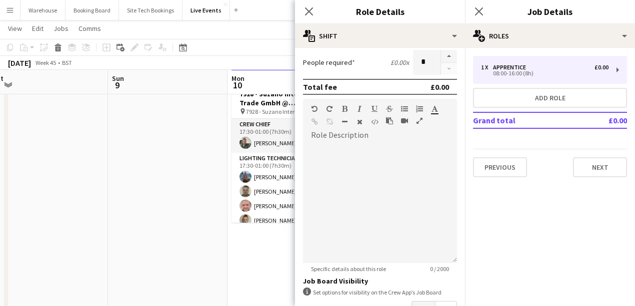
scroll to position [100, 0]
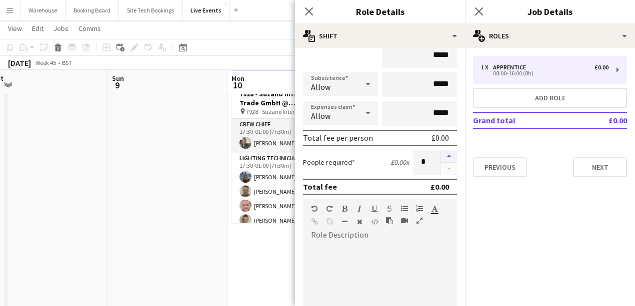
click at [442, 155] on button "button" at bounding box center [449, 156] width 16 height 13
type input "*"
click at [310, 11] on icon at bounding box center [308, 10] width 9 height 9
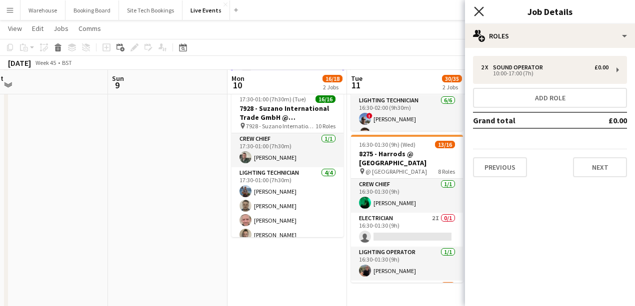
click at [479, 11] on icon at bounding box center [478, 10] width 9 height 9
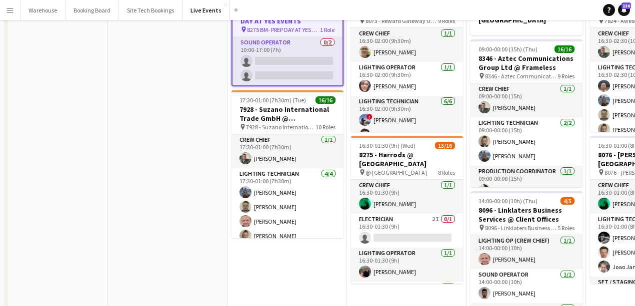
scroll to position [0, 0]
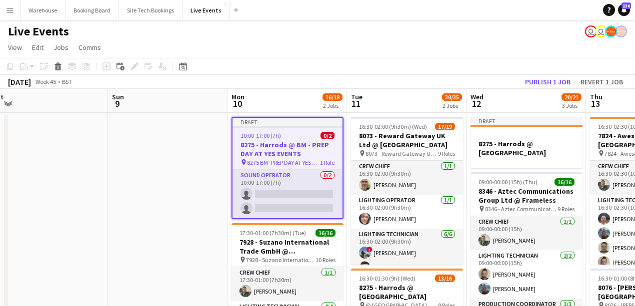
click at [269, 147] on h3 "8275 - Harrods @ BM - PREP DAY AT YES EVENTS" at bounding box center [287, 149] width 110 height 18
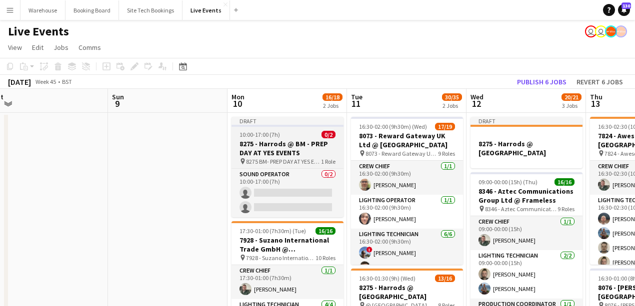
click at [264, 147] on h3 "8275 - Harrods @ BM - PREP DAY AT YES EVENTS" at bounding box center [287, 148] width 112 height 18
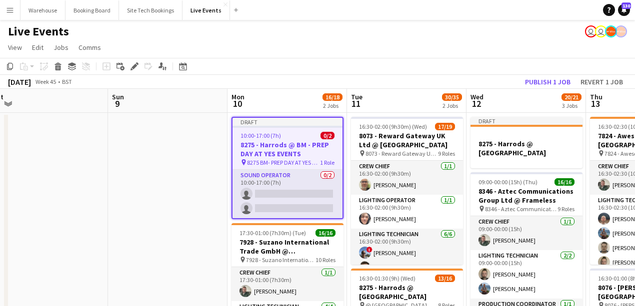
click at [133, 65] on icon "Edit" at bounding box center [134, 66] width 8 height 8
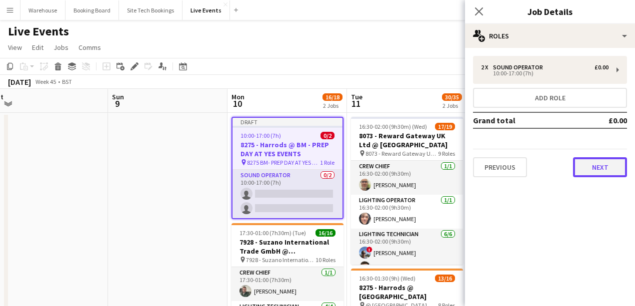
click at [592, 173] on button "Next" at bounding box center [600, 167] width 54 height 20
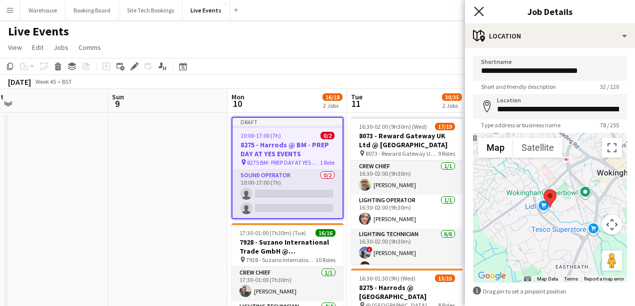
click at [480, 11] on icon at bounding box center [478, 10] width 9 height 9
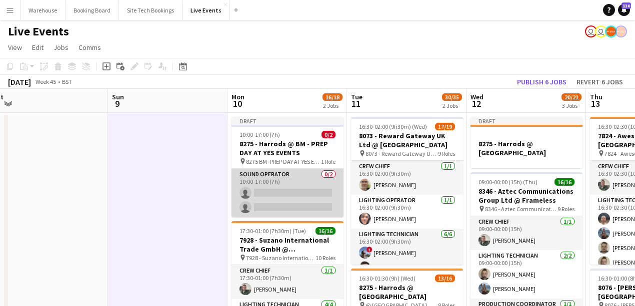
click at [283, 192] on app-card-role "Sound Operator 0/2 10:00-17:00 (7h) single-neutral-actions single-neutral-actio…" at bounding box center [287, 193] width 112 height 48
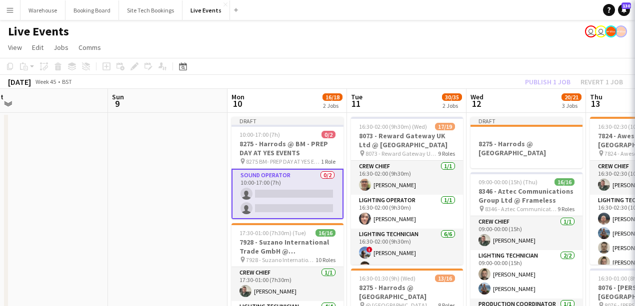
scroll to position [0, 370]
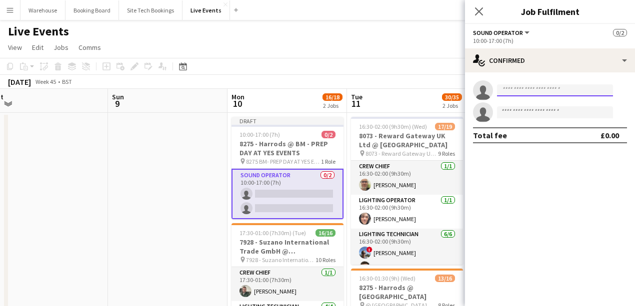
click at [534, 89] on input at bounding box center [555, 90] width 116 height 12
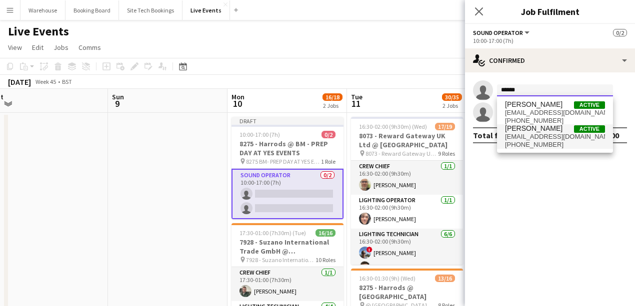
type input "******"
click at [538, 137] on span "[EMAIL_ADDRESS][DOMAIN_NAME]" at bounding box center [555, 137] width 100 height 8
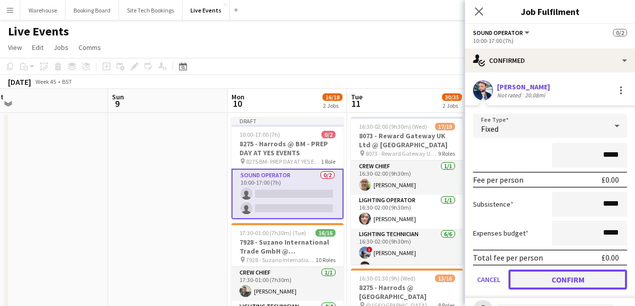
click at [554, 276] on button "Confirm" at bounding box center [567, 280] width 118 height 20
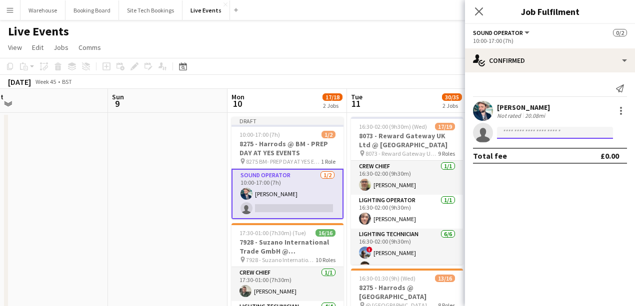
click at [517, 136] on input at bounding box center [555, 133] width 116 height 12
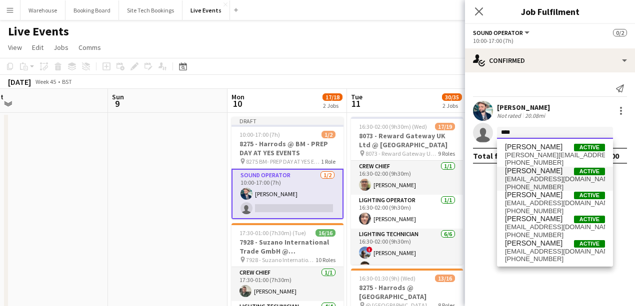
type input "****"
click at [546, 172] on span "[PERSON_NAME]" at bounding box center [533, 171] width 57 height 8
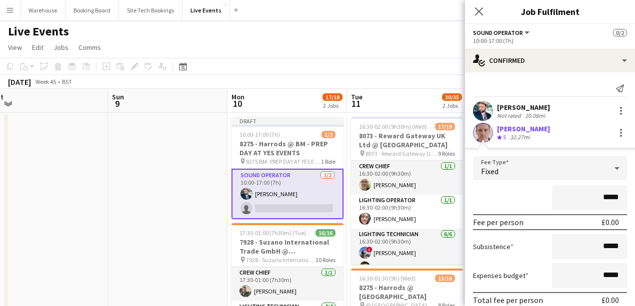
scroll to position [63, 0]
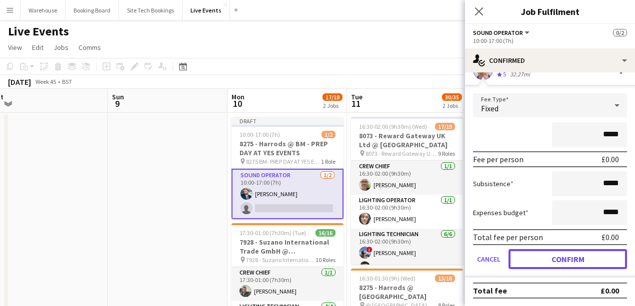
drag, startPoint x: 558, startPoint y: 262, endPoint x: 539, endPoint y: 238, distance: 30.3
click at [558, 262] on button "Confirm" at bounding box center [567, 259] width 118 height 20
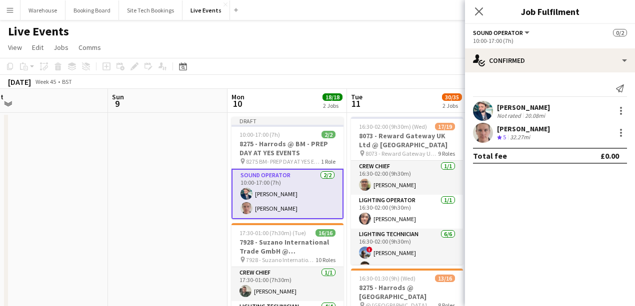
scroll to position [0, 0]
click at [478, 11] on icon "Close pop-in" at bounding box center [478, 10] width 9 height 9
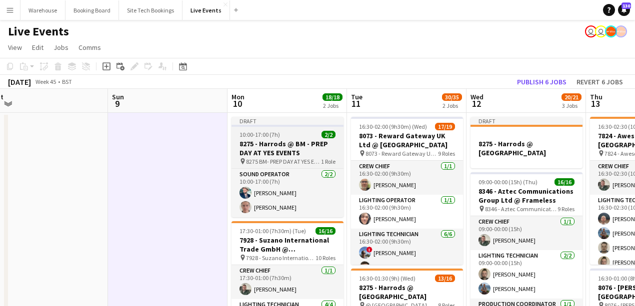
click at [253, 143] on h3 "8275 - Harrods @ BM - PREP DAY AT YES EVENTS" at bounding box center [287, 148] width 112 height 18
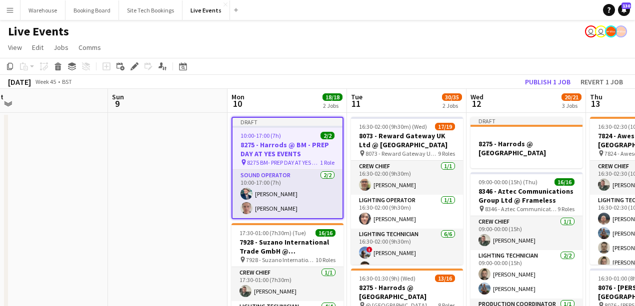
click at [138, 69] on icon "Edit" at bounding box center [134, 66] width 8 height 8
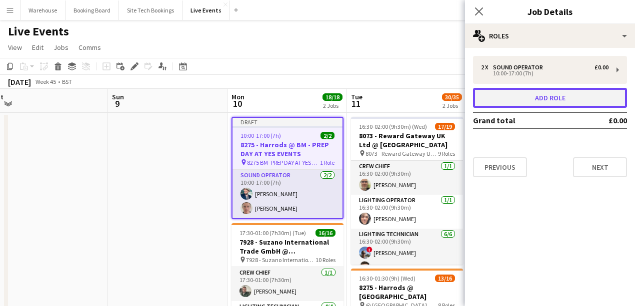
click at [500, 99] on button "Add role" at bounding box center [550, 98] width 154 height 20
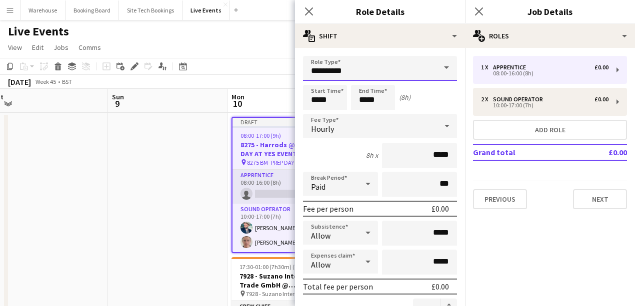
click at [327, 67] on input "**********" at bounding box center [380, 68] width 154 height 25
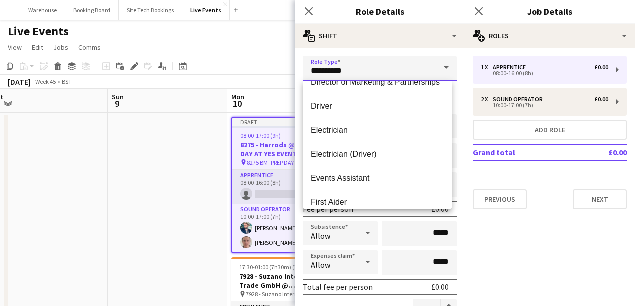
scroll to position [733, 0]
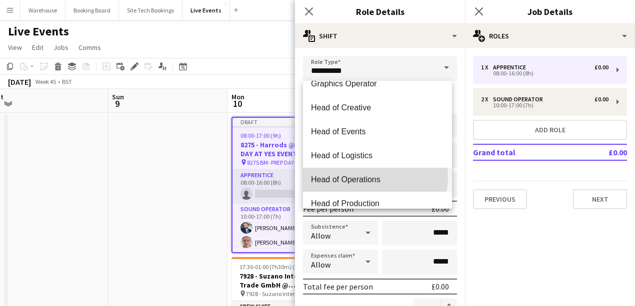
click at [360, 177] on span "Head of Operations" at bounding box center [377, 179] width 133 height 9
type input "**********"
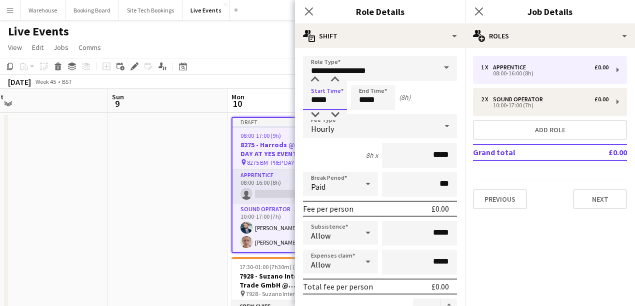
click at [327, 103] on input "*****" at bounding box center [325, 97] width 44 height 25
click at [314, 79] on div at bounding box center [315, 80] width 20 height 10
type input "*****"
click at [314, 79] on div at bounding box center [315, 80] width 20 height 10
click at [377, 96] on input "*****" at bounding box center [373, 97] width 44 height 25
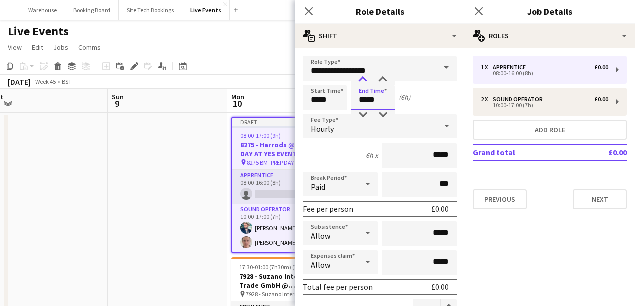
type input "*****"
click at [360, 79] on div at bounding box center [363, 80] width 20 height 10
click at [335, 130] on div "Hourly" at bounding box center [370, 126] width 134 height 24
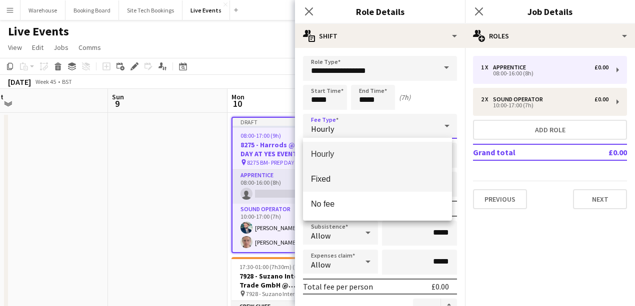
drag, startPoint x: 329, startPoint y: 181, endPoint x: 331, endPoint y: 158, distance: 23.1
click at [329, 182] on span "Fixed" at bounding box center [377, 178] width 133 height 9
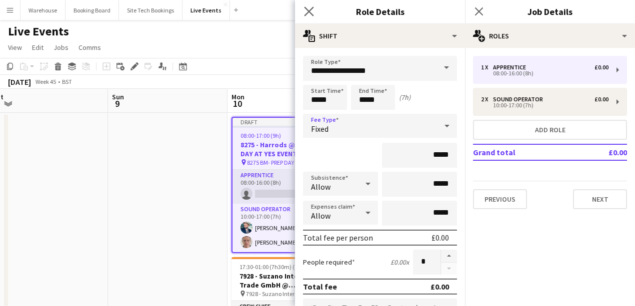
click at [307, 14] on icon "Close pop-in" at bounding box center [308, 10] width 9 height 9
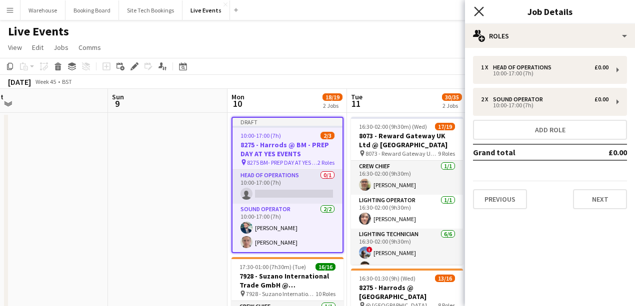
click at [477, 10] on icon at bounding box center [478, 10] width 9 height 9
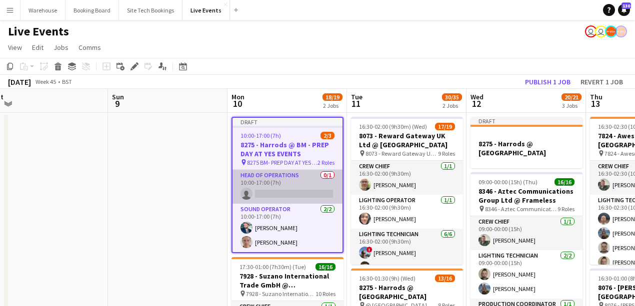
click at [299, 196] on app-card-role "Head of Operations 0/1 10:00-17:00 (7h) single-neutral-actions" at bounding box center [287, 187] width 110 height 34
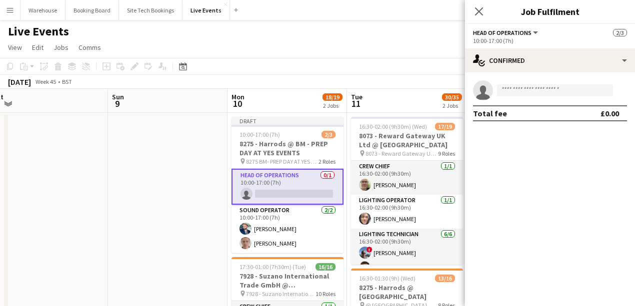
drag, startPoint x: 483, startPoint y: 91, endPoint x: 505, endPoint y: 97, distance: 22.8
click at [489, 94] on icon "single-neutral-actions" at bounding box center [483, 92] width 20 height 22
click at [507, 93] on input at bounding box center [555, 90] width 116 height 12
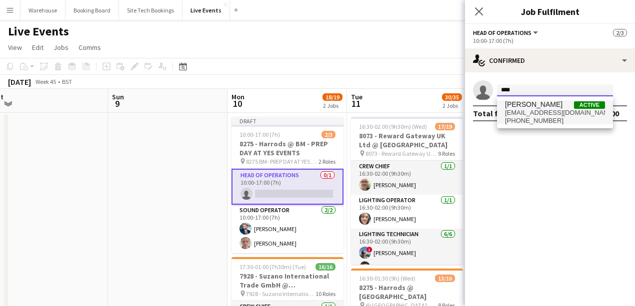
type input "****"
click at [517, 109] on span "[EMAIL_ADDRESS][DOMAIN_NAME]" at bounding box center [555, 113] width 100 height 8
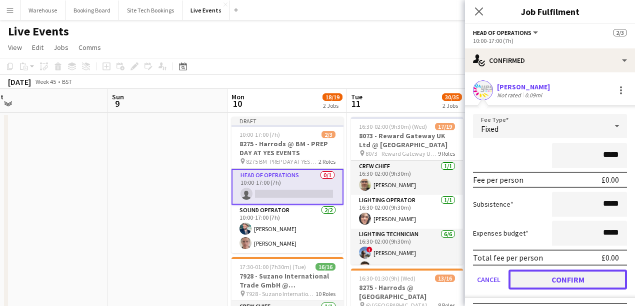
click at [545, 275] on button "Confirm" at bounding box center [567, 280] width 118 height 20
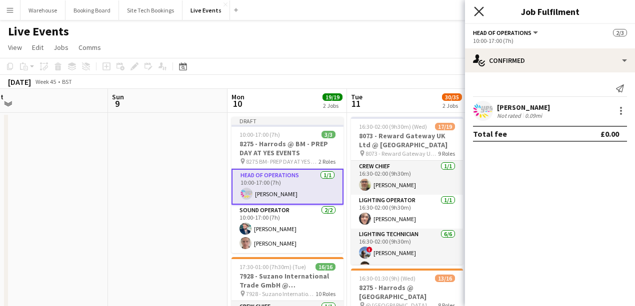
click at [475, 9] on icon "Close pop-in" at bounding box center [478, 10] width 9 height 9
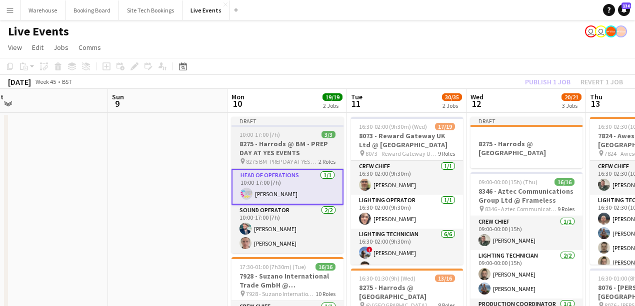
scroll to position [0, 369]
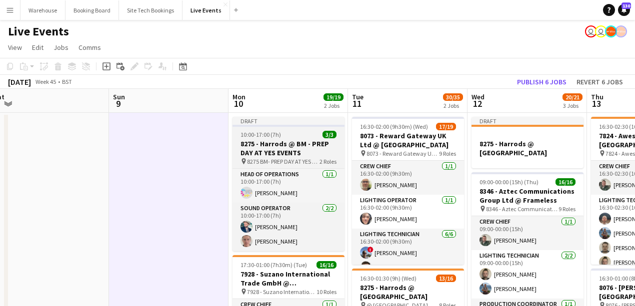
click at [265, 145] on h3 "8275 - Harrods @ BM - PREP DAY AT YES EVENTS" at bounding box center [288, 148] width 112 height 18
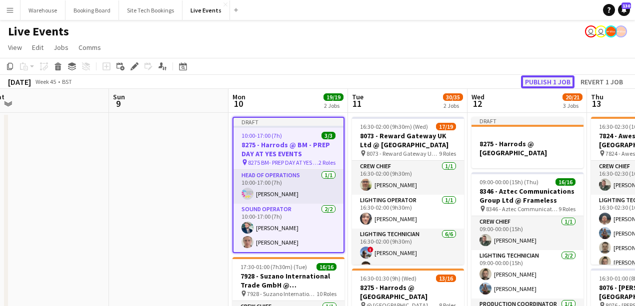
click at [535, 80] on button "Publish 1 job" at bounding box center [547, 81] width 53 height 13
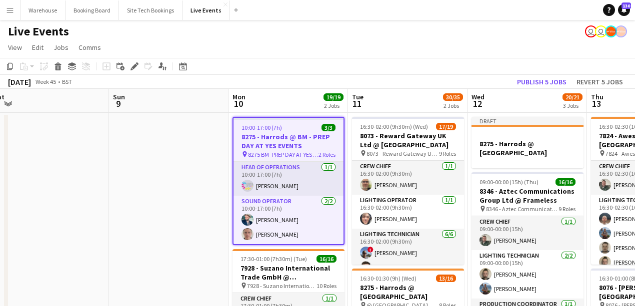
click at [282, 143] on h3 "8275 - Harrods @ BM - PREP DAY AT YES EVENTS" at bounding box center [288, 141] width 110 height 18
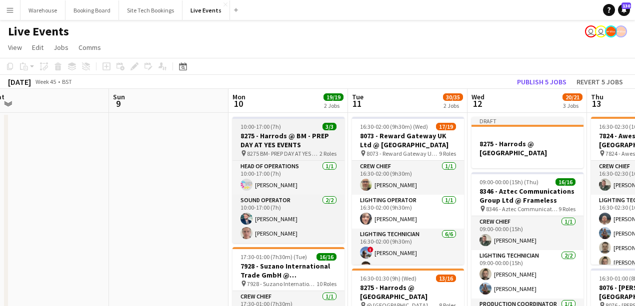
click at [281, 141] on h3 "8275 - Harrods @ BM - PREP DAY AT YES EVENTS" at bounding box center [288, 140] width 112 height 18
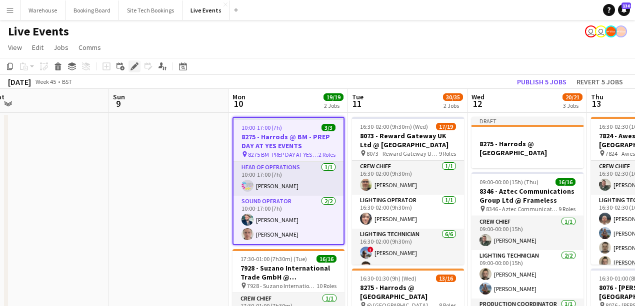
click at [133, 66] on icon at bounding box center [133, 66] width 5 height 5
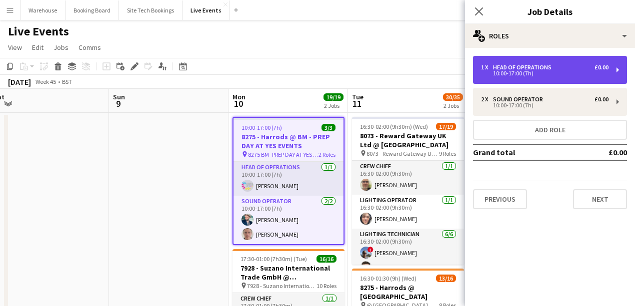
click at [506, 73] on div "10:00-17:00 (7h)" at bounding box center [544, 73] width 127 height 5
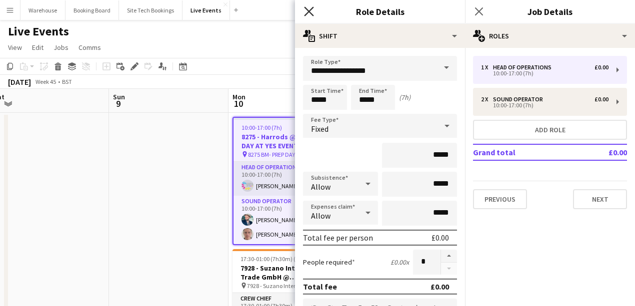
click at [308, 9] on icon "Close pop-in" at bounding box center [308, 10] width 9 height 9
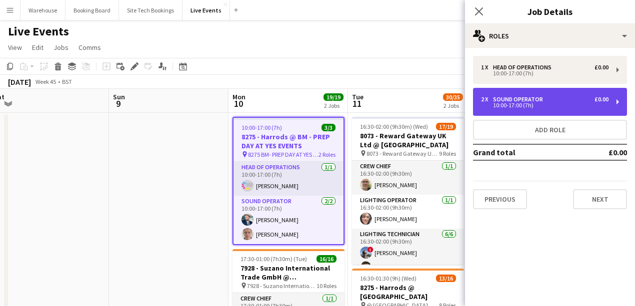
click at [491, 114] on div "2 x Sound Operator £0.00 10:00-17:00 (7h)" at bounding box center [550, 102] width 154 height 28
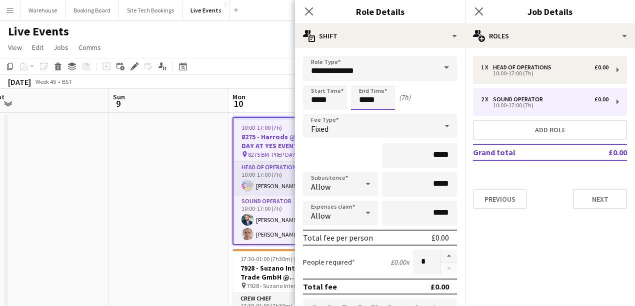
click at [380, 100] on input "*****" at bounding box center [373, 97] width 44 height 25
click at [383, 114] on div at bounding box center [383, 115] width 20 height 10
click at [366, 113] on div at bounding box center [363, 115] width 20 height 10
click at [361, 79] on div at bounding box center [363, 80] width 20 height 10
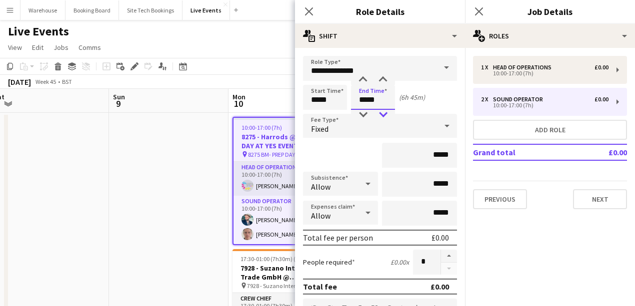
click at [386, 113] on div at bounding box center [383, 115] width 20 height 10
type input "*****"
click at [386, 113] on div at bounding box center [383, 115] width 20 height 10
click at [308, 12] on icon at bounding box center [308, 10] width 9 height 9
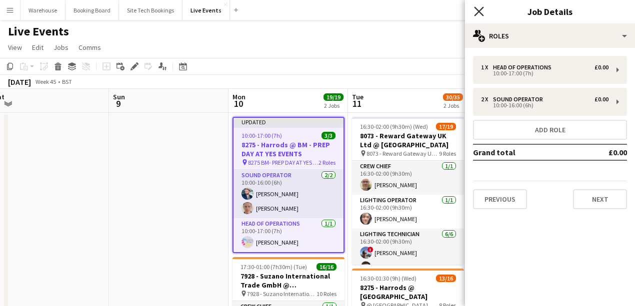
click at [479, 11] on icon at bounding box center [478, 10] width 9 height 9
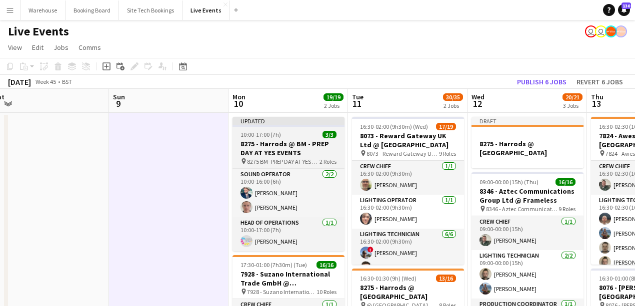
click at [261, 142] on h3 "8275 - Harrods @ BM - PREP DAY AT YES EVENTS" at bounding box center [288, 148] width 112 height 18
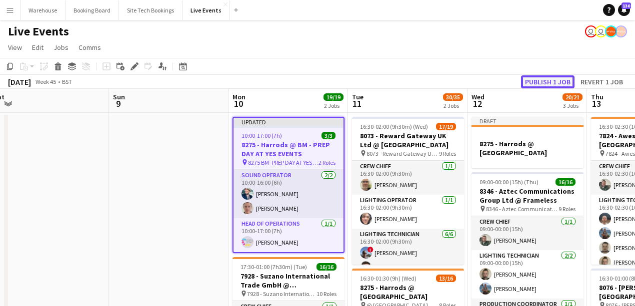
click at [531, 86] on button "Publish 1 job" at bounding box center [547, 81] width 53 height 13
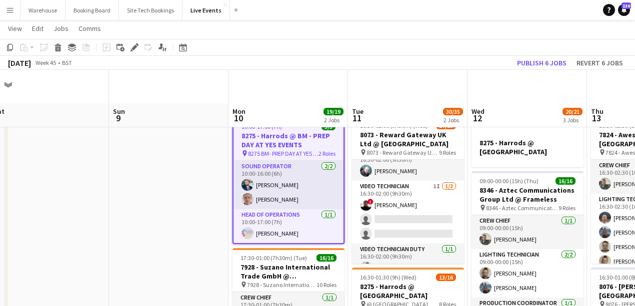
scroll to position [33, 0]
